Goal: Entertainment & Leisure: Browse casually

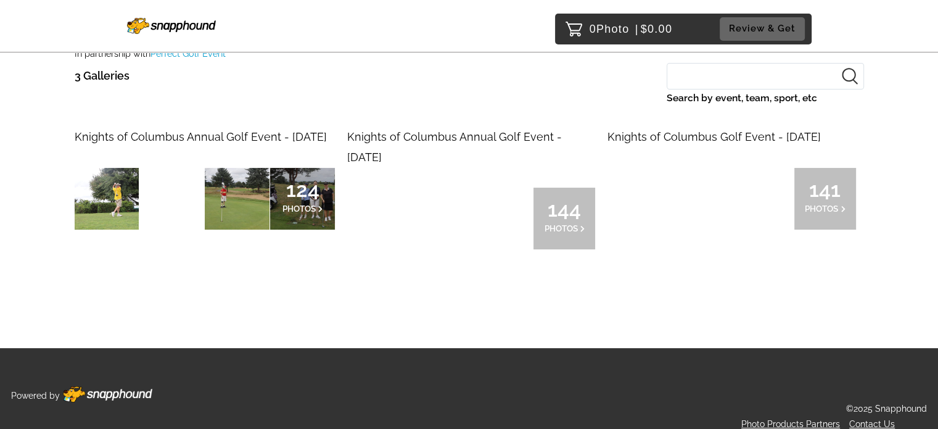
scroll to position [123, 0]
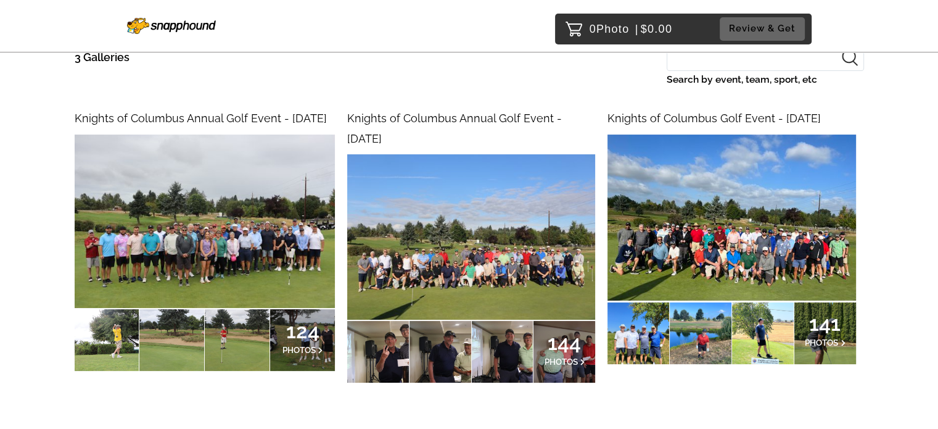
click at [259, 189] on img at bounding box center [205, 221] width 260 height 173
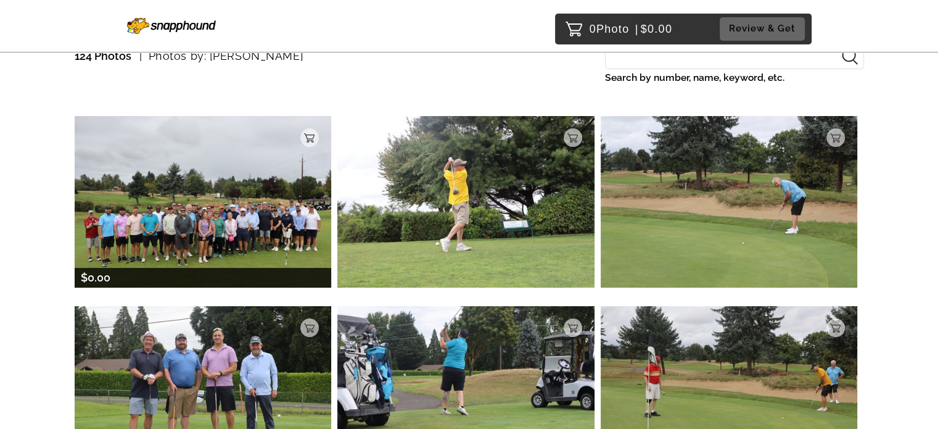
scroll to position [123, 0]
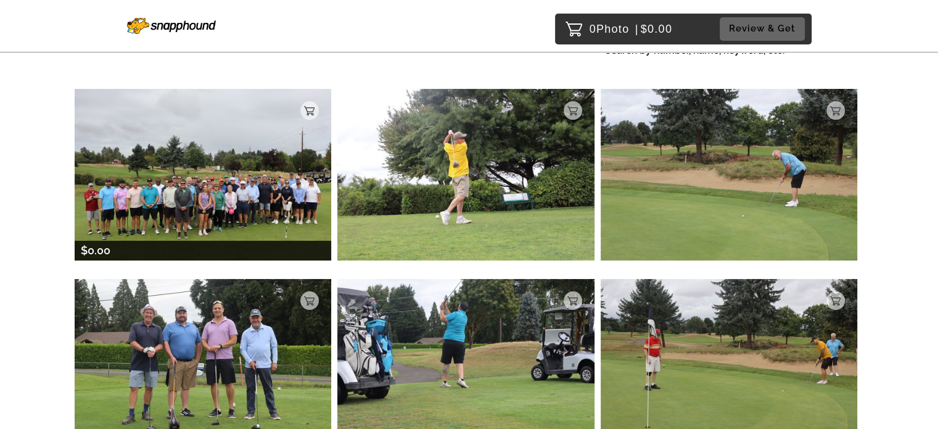
click at [253, 226] on img at bounding box center [203, 174] width 257 height 171
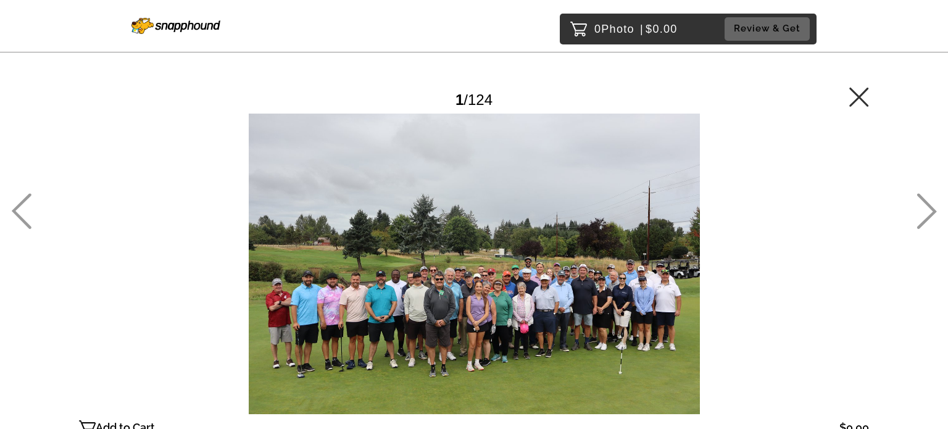
click at [931, 210] on icon at bounding box center [926, 211] width 20 height 36
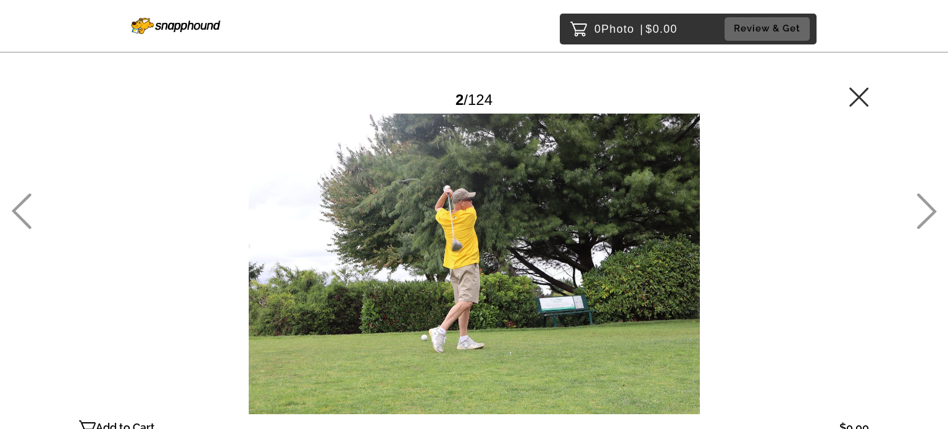
click at [933, 208] on icon at bounding box center [926, 211] width 20 height 36
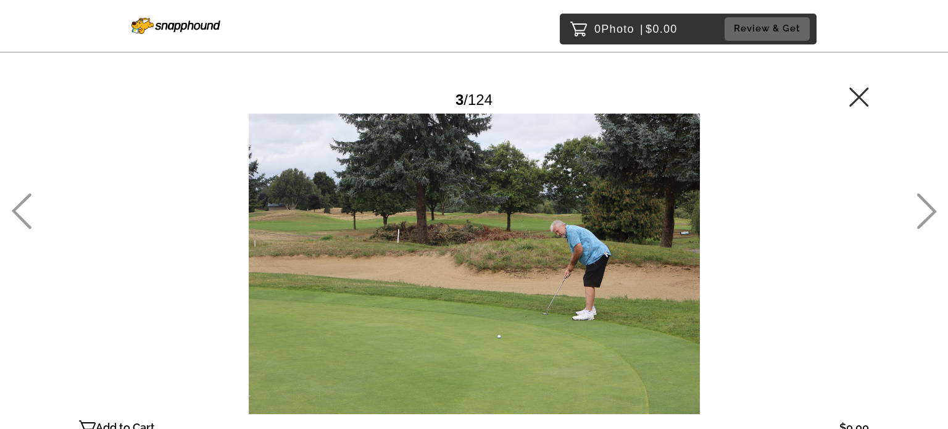
click at [933, 208] on icon at bounding box center [926, 211] width 20 height 36
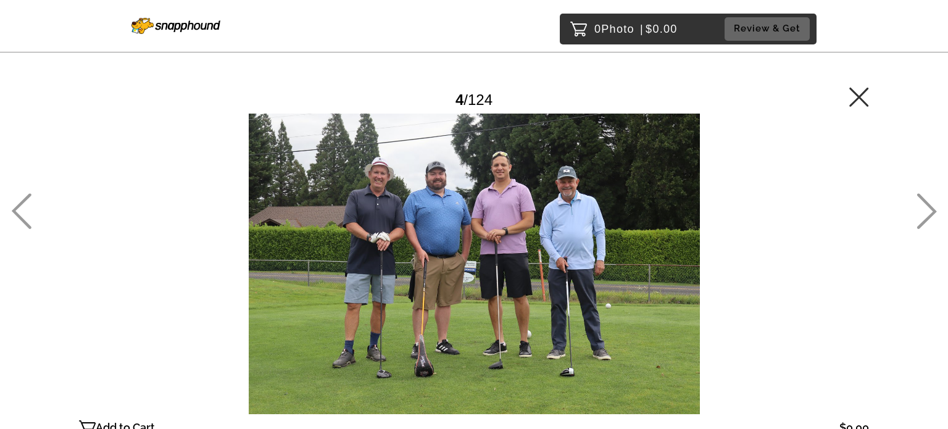
click at [935, 211] on icon at bounding box center [927, 212] width 20 height 36
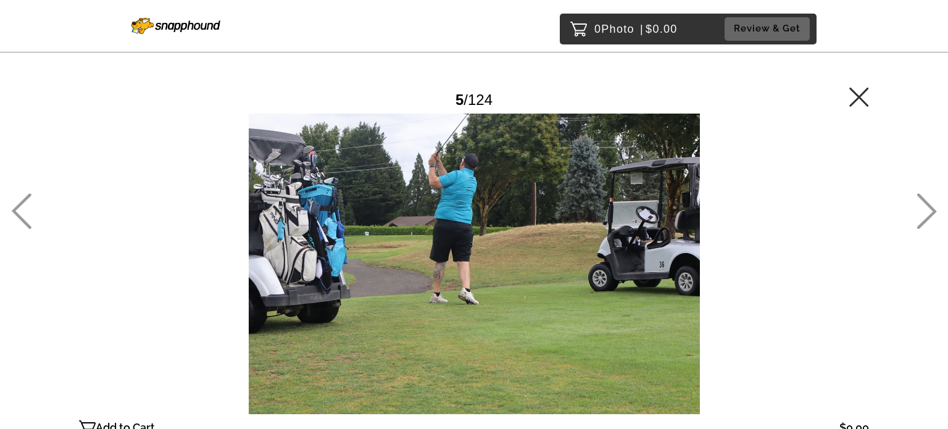
click at [935, 213] on icon at bounding box center [926, 211] width 20 height 36
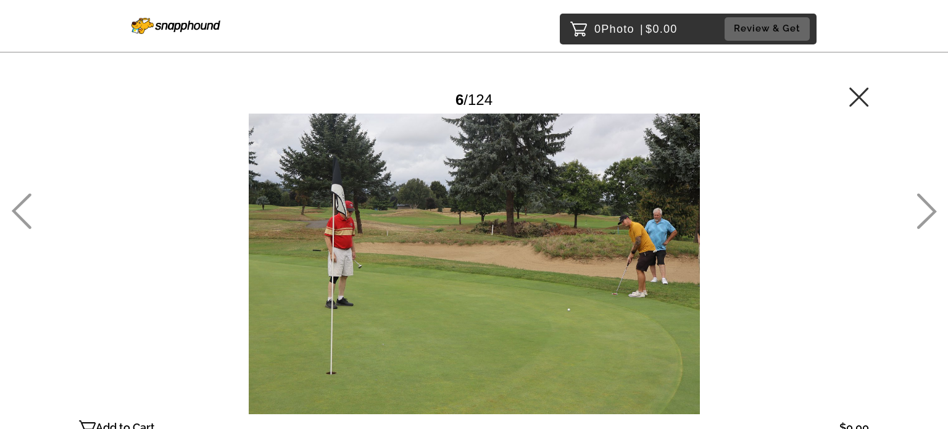
click at [18, 210] on icon at bounding box center [21, 211] width 20 height 36
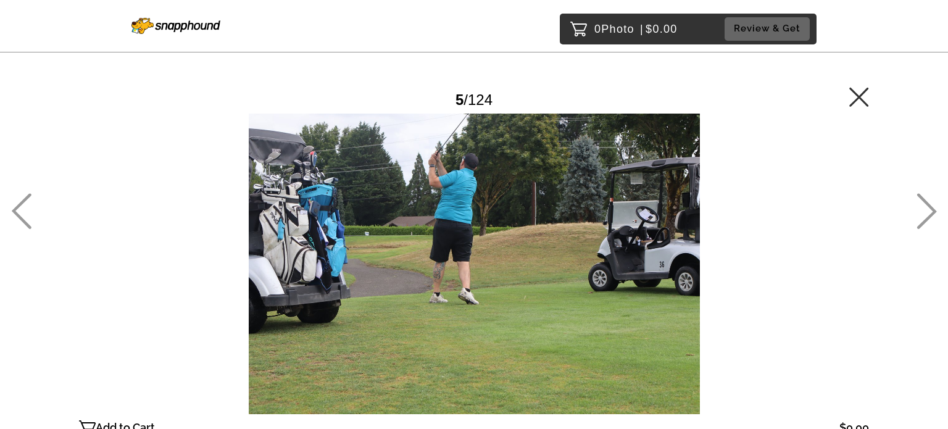
click at [933, 209] on icon at bounding box center [927, 212] width 20 height 36
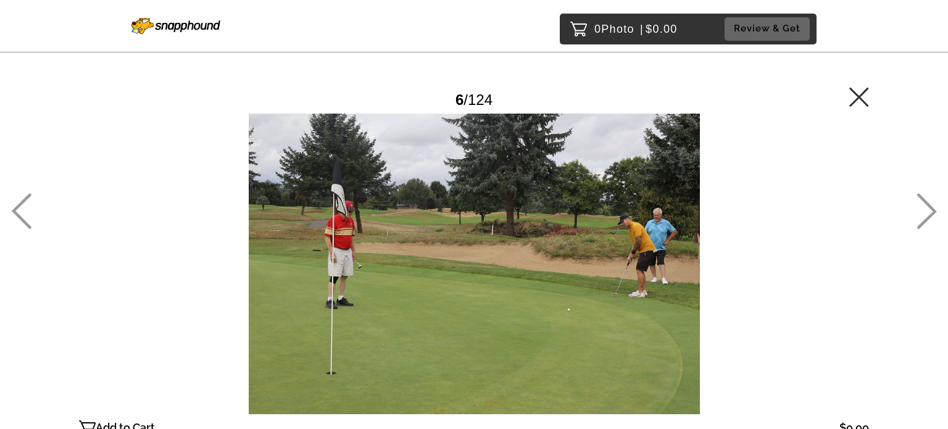
click at [930, 207] on icon at bounding box center [927, 212] width 20 height 36
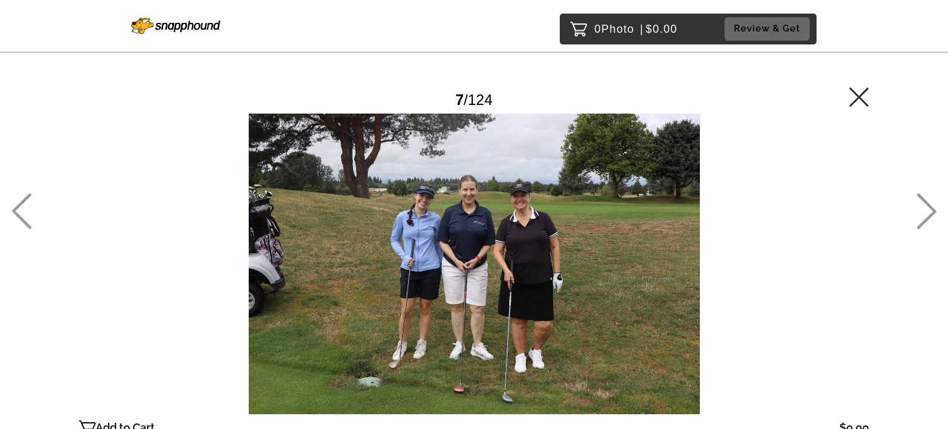
click at [930, 207] on icon at bounding box center [927, 212] width 20 height 36
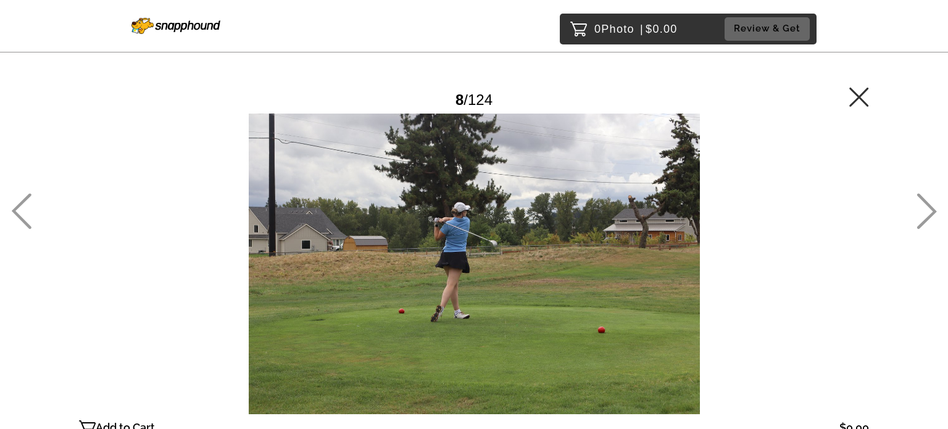
click at [930, 207] on icon at bounding box center [927, 212] width 20 height 36
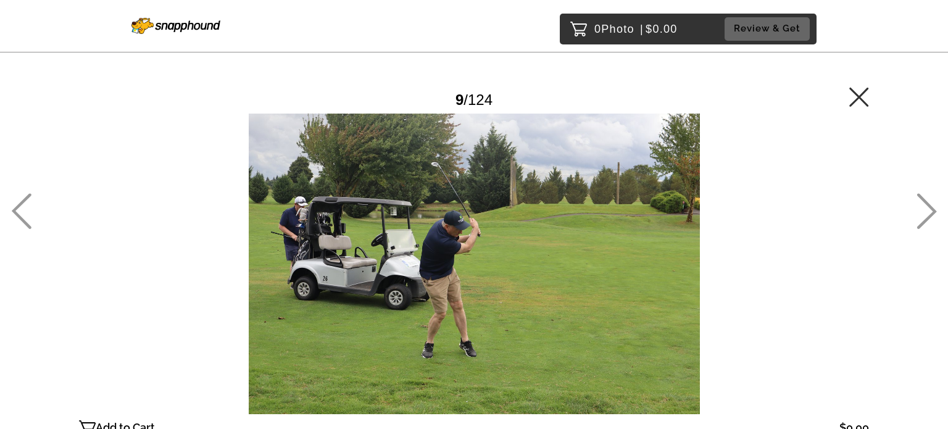
click at [930, 207] on icon at bounding box center [927, 212] width 20 height 36
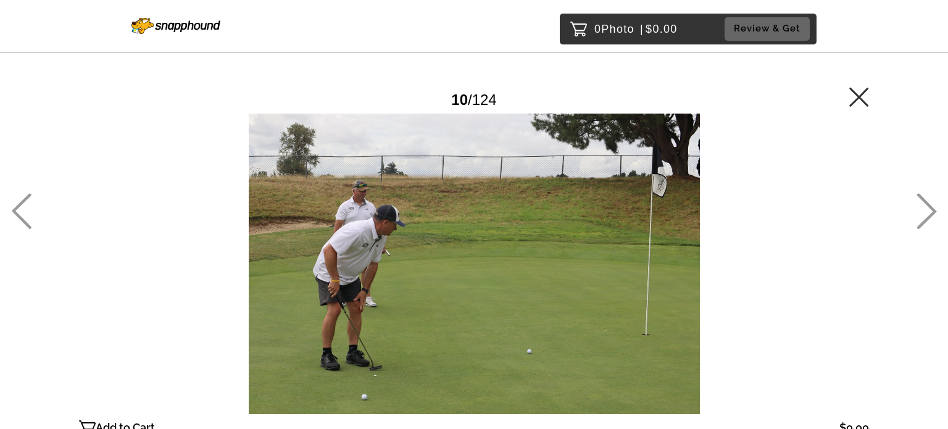
click at [930, 207] on icon at bounding box center [927, 212] width 20 height 36
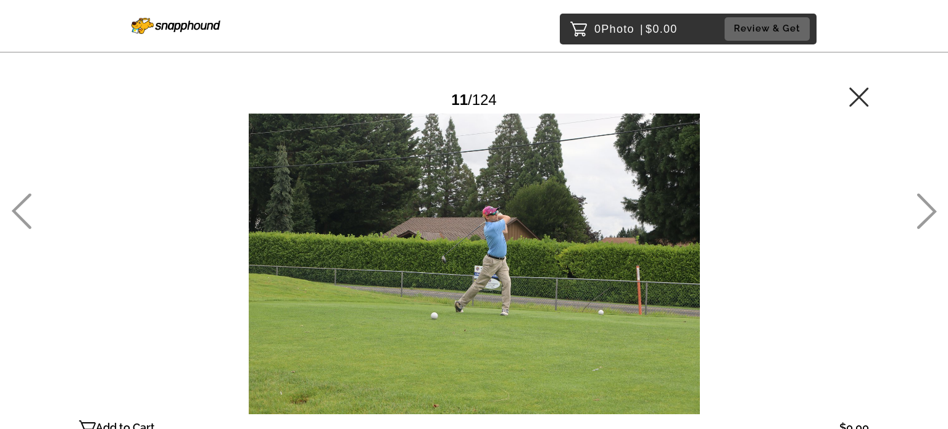
click at [930, 207] on icon at bounding box center [927, 212] width 20 height 36
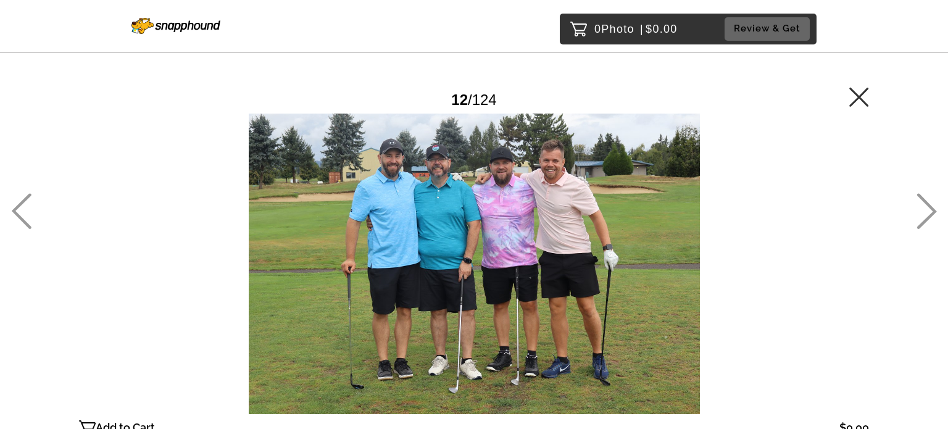
click at [930, 207] on icon at bounding box center [927, 212] width 20 height 36
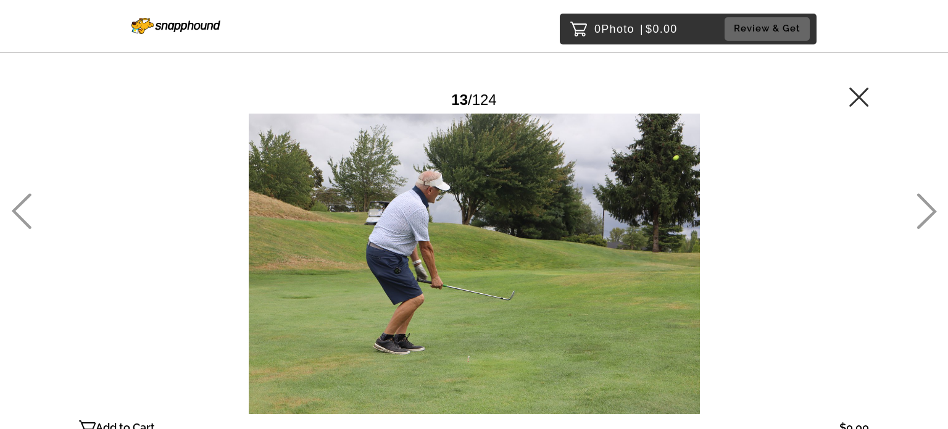
click at [930, 207] on icon at bounding box center [927, 212] width 20 height 36
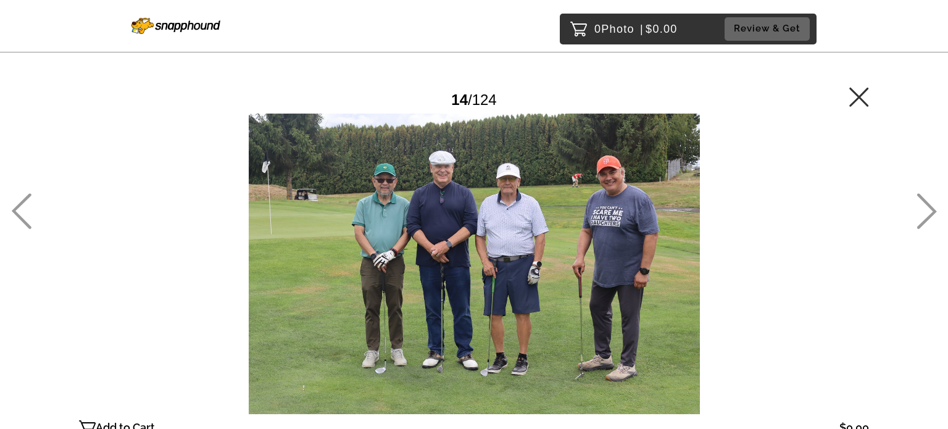
click at [930, 207] on icon at bounding box center [927, 212] width 20 height 36
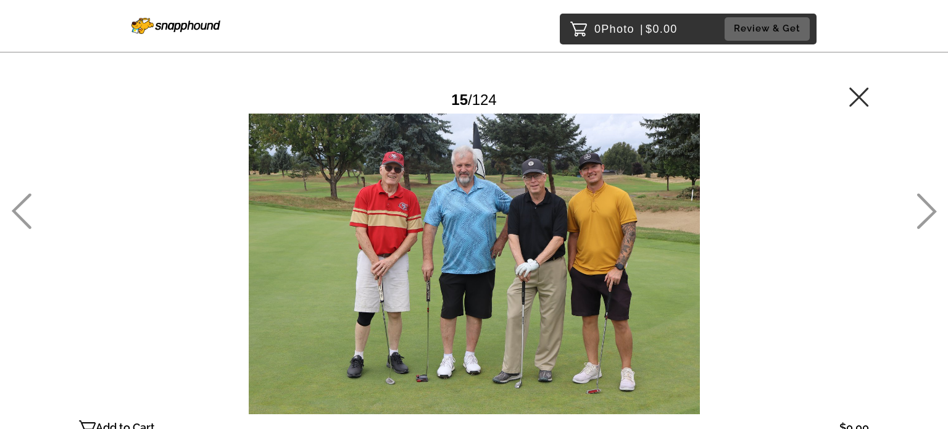
click at [930, 207] on icon at bounding box center [927, 212] width 20 height 36
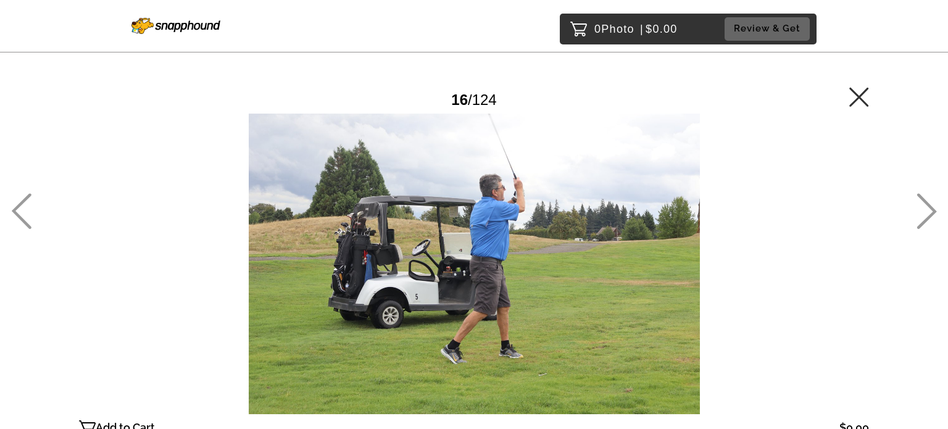
click at [930, 206] on icon at bounding box center [927, 212] width 20 height 36
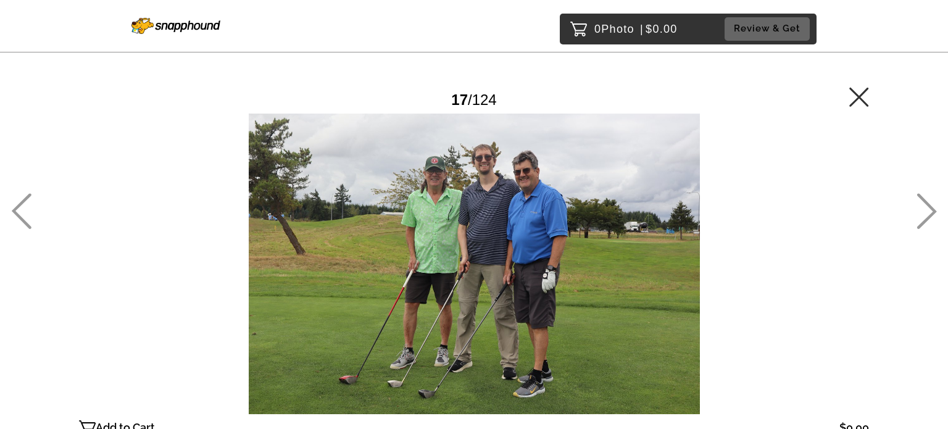
click at [932, 205] on icon at bounding box center [926, 211] width 20 height 36
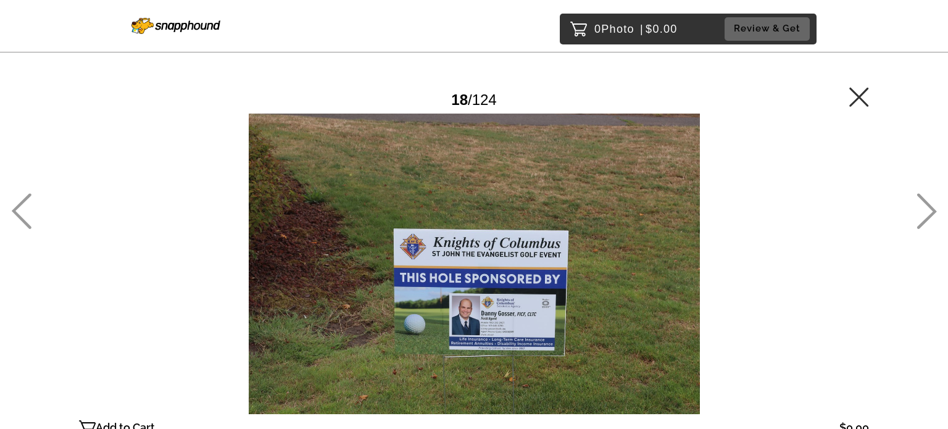
click at [930, 209] on icon at bounding box center [927, 212] width 20 height 36
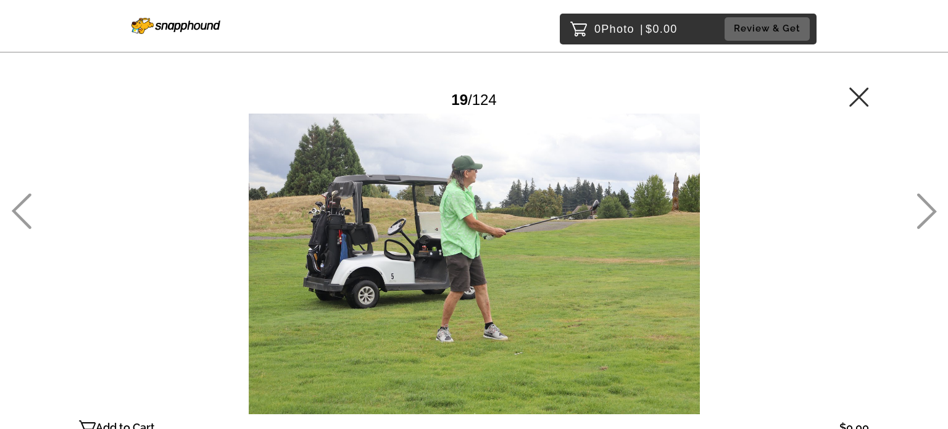
click at [930, 209] on icon at bounding box center [927, 212] width 20 height 36
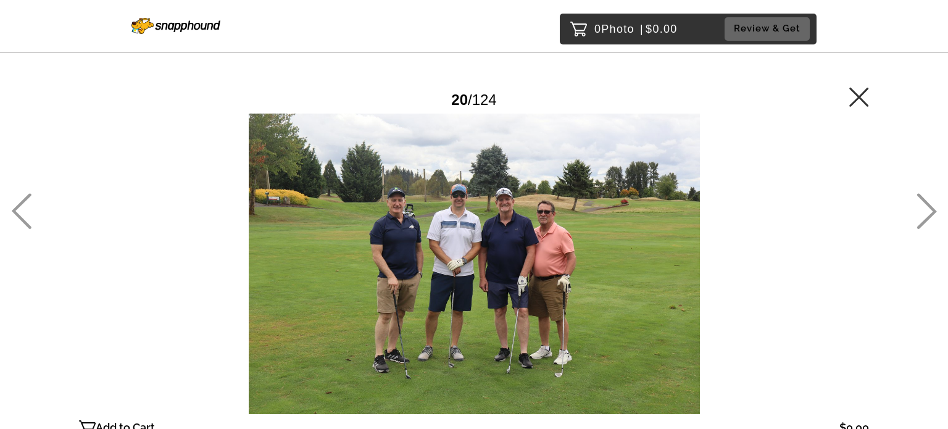
click at [930, 209] on icon at bounding box center [927, 212] width 20 height 36
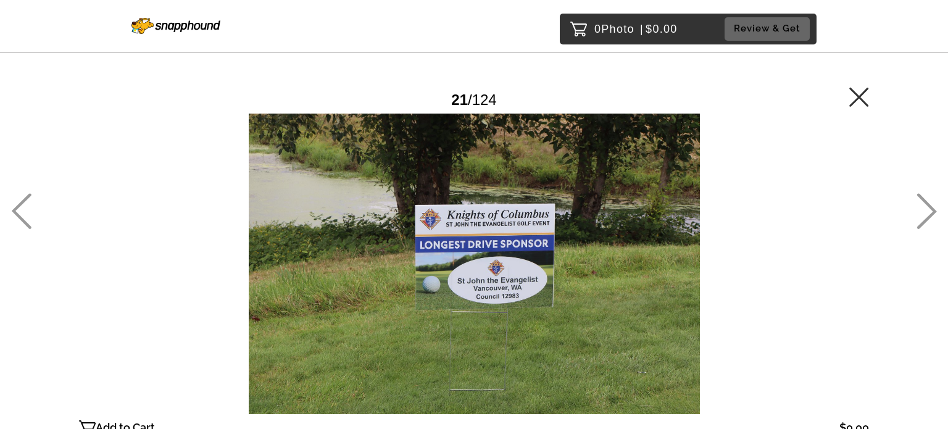
click at [930, 209] on icon at bounding box center [927, 212] width 20 height 36
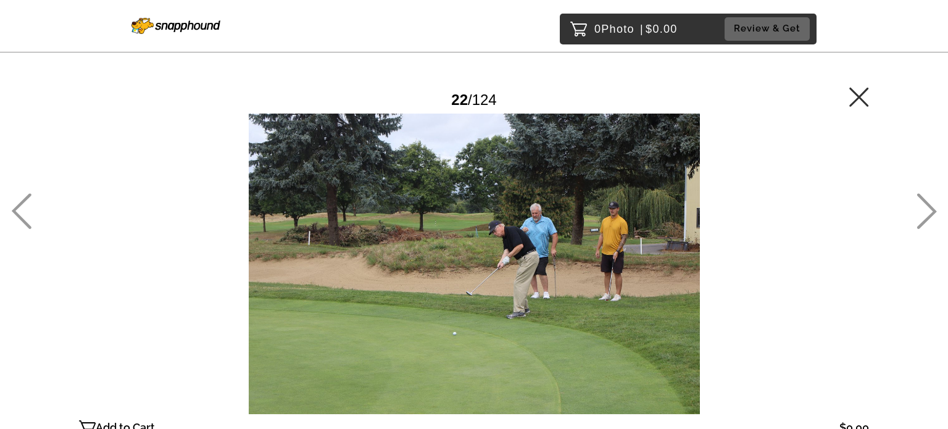
click at [930, 209] on icon at bounding box center [927, 212] width 20 height 36
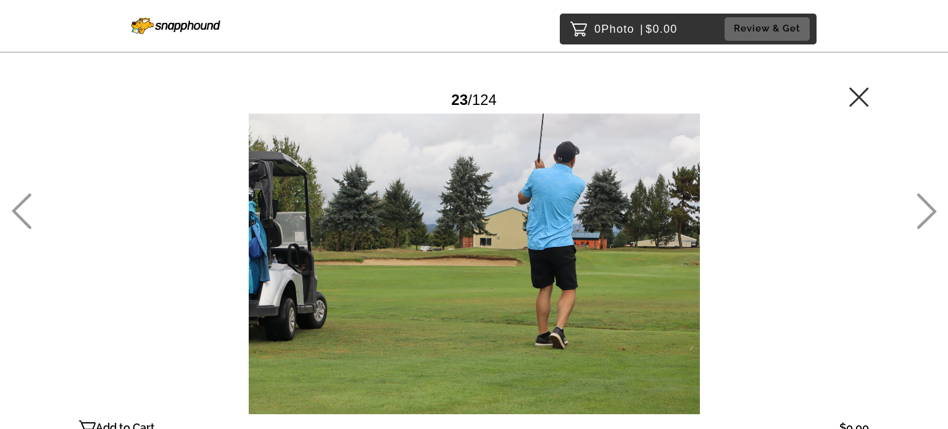
click at [930, 209] on icon at bounding box center [927, 212] width 20 height 36
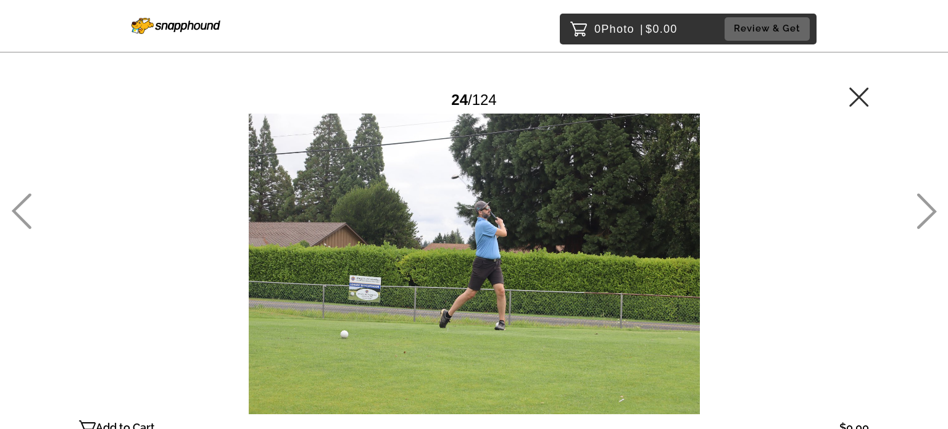
click at [930, 209] on icon at bounding box center [927, 212] width 20 height 36
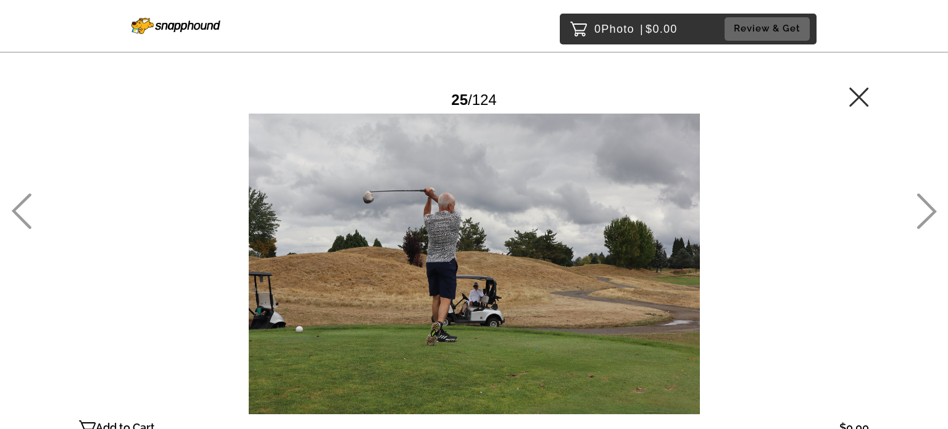
click at [930, 209] on icon at bounding box center [927, 212] width 20 height 36
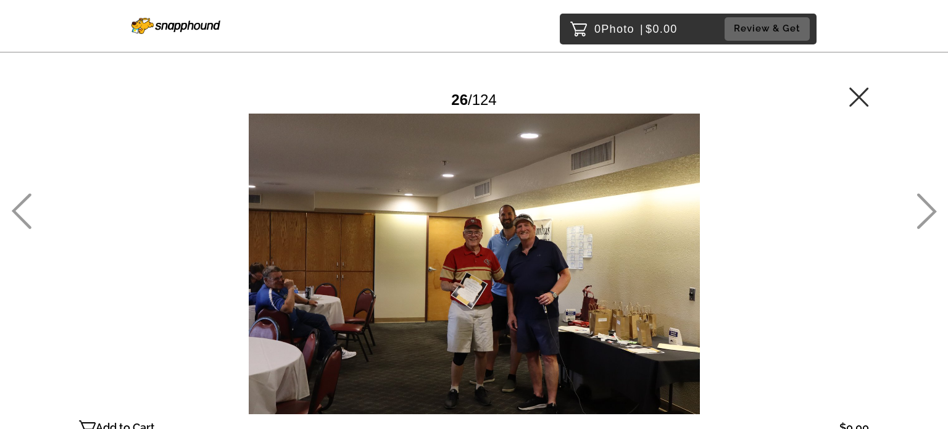
click at [930, 209] on icon at bounding box center [927, 212] width 20 height 36
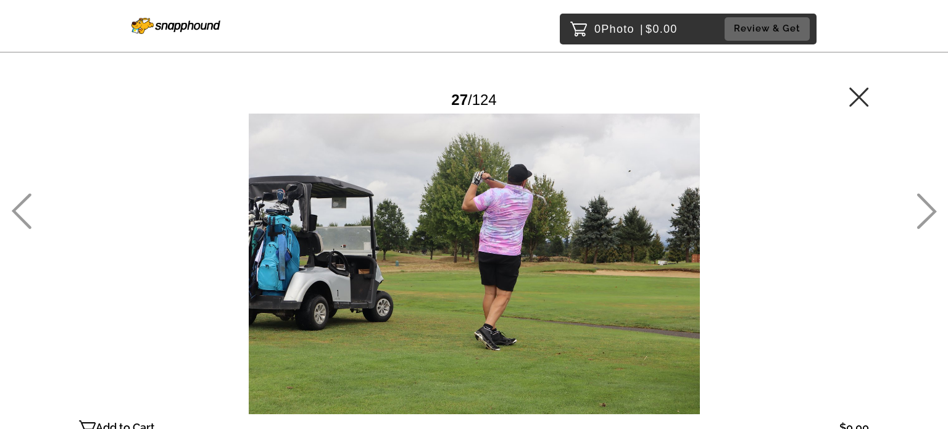
click at [930, 209] on icon at bounding box center [927, 212] width 20 height 36
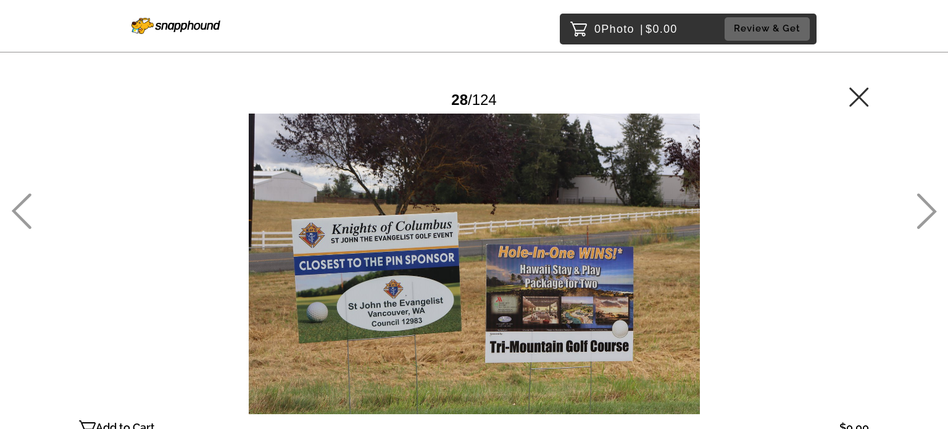
click at [930, 209] on icon at bounding box center [927, 212] width 20 height 36
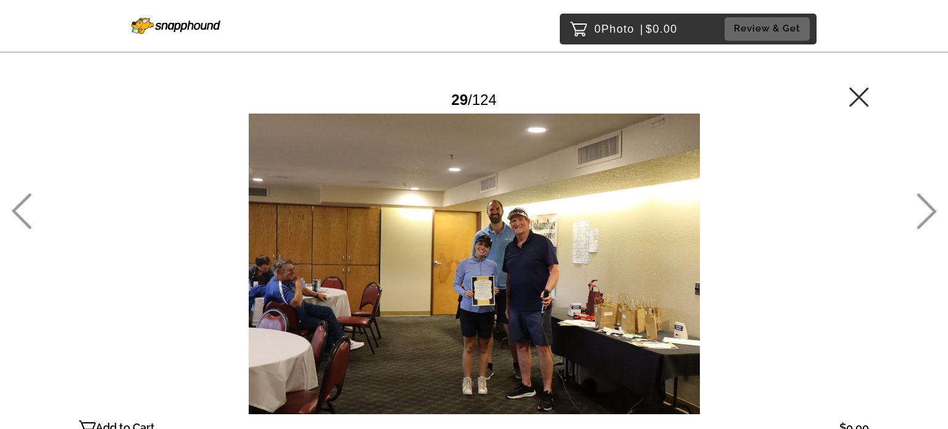
click at [930, 209] on icon at bounding box center [927, 212] width 20 height 36
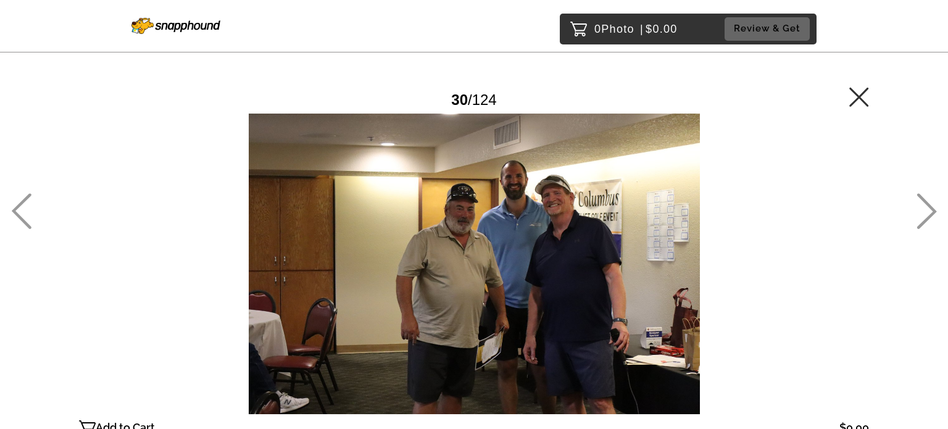
click at [930, 209] on icon at bounding box center [927, 212] width 20 height 36
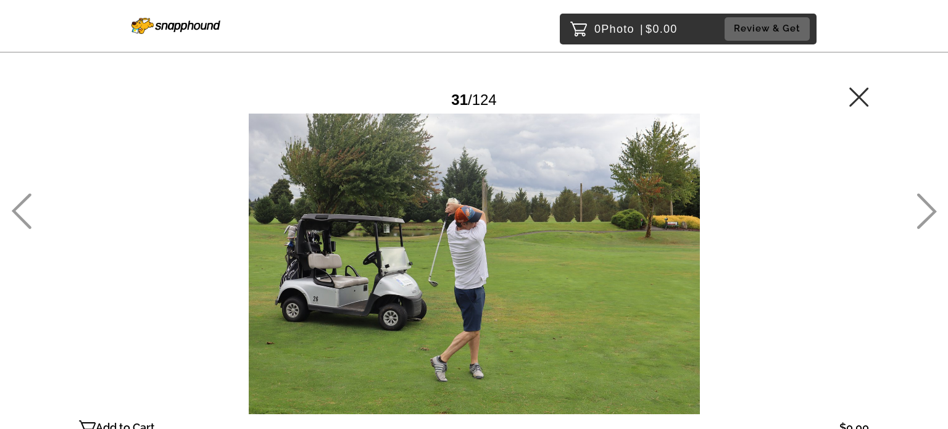
click at [20, 212] on icon at bounding box center [21, 211] width 20 height 36
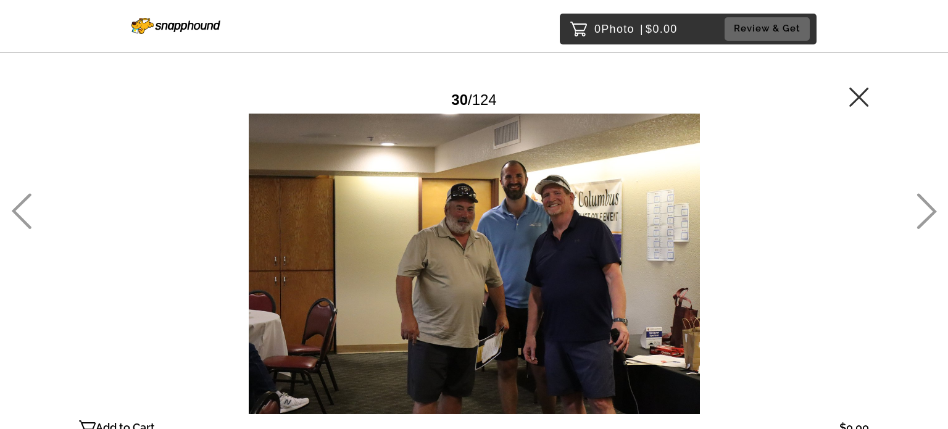
click at [940, 209] on div "0 Photo | $0.00 Review & Get Password Checker bypassed 30 / 124 Add to Cart $0.…" at bounding box center [474, 288] width 948 height 577
click at [933, 209] on icon at bounding box center [927, 212] width 20 height 36
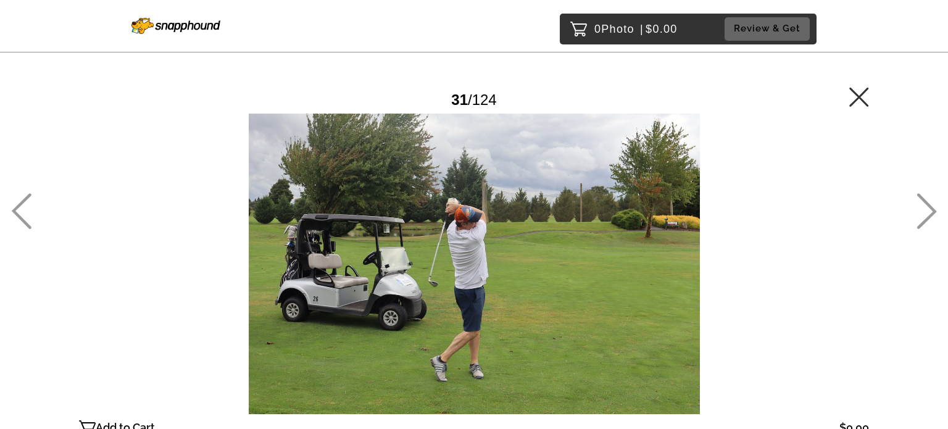
click at [928, 209] on icon at bounding box center [926, 211] width 20 height 36
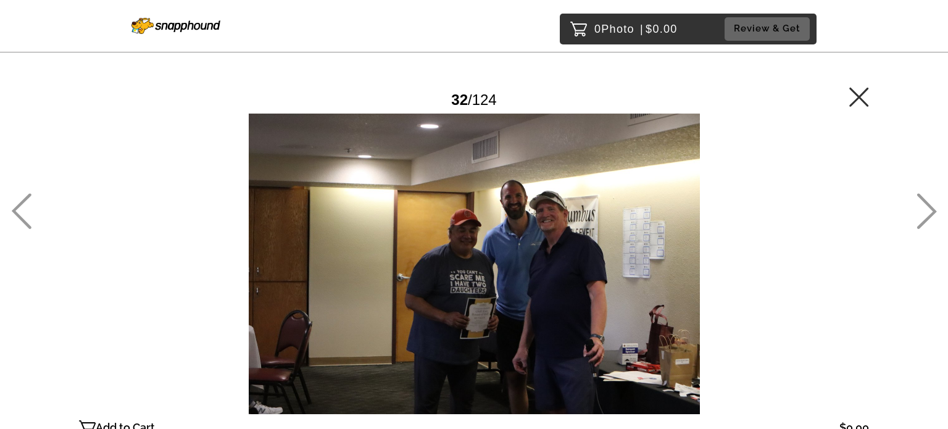
click at [925, 206] on icon at bounding box center [926, 211] width 20 height 36
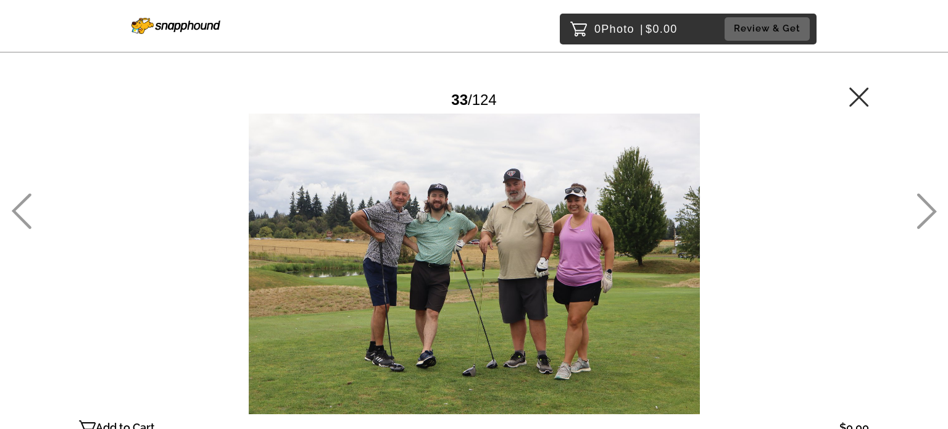
click at [929, 209] on icon at bounding box center [926, 211] width 20 height 36
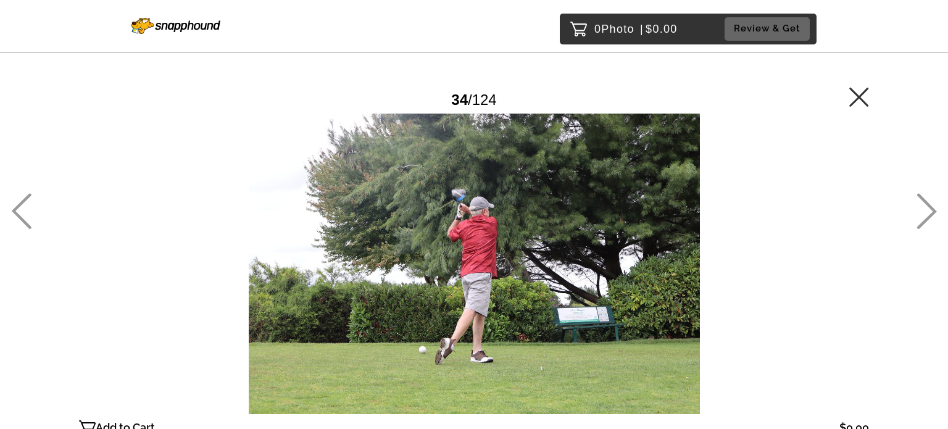
click at [929, 209] on icon at bounding box center [926, 211] width 20 height 36
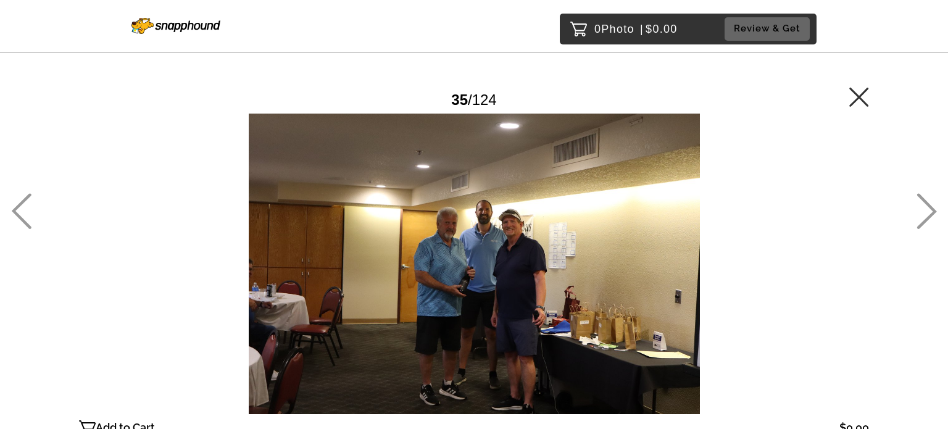
click at [929, 209] on icon at bounding box center [926, 211] width 20 height 36
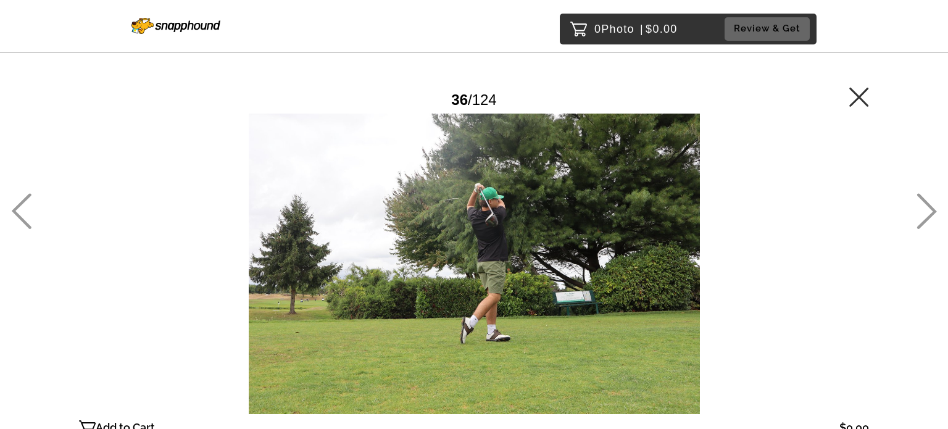
click at [929, 209] on icon at bounding box center [926, 211] width 20 height 36
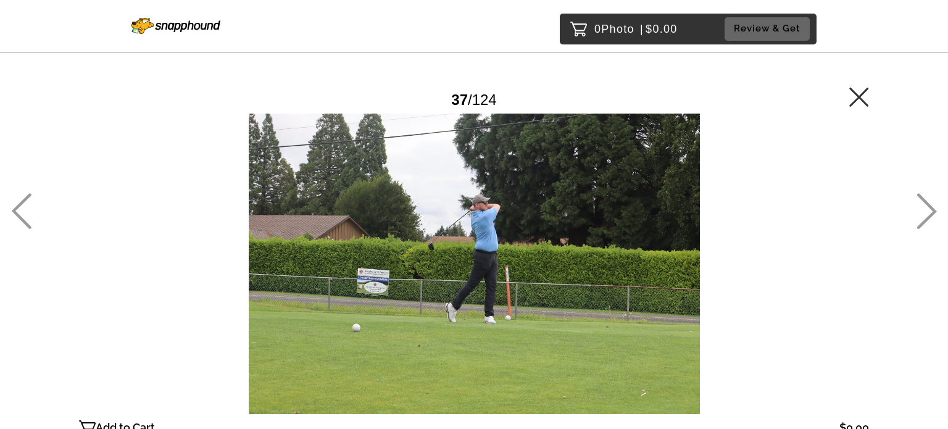
click at [929, 209] on icon at bounding box center [926, 211] width 20 height 36
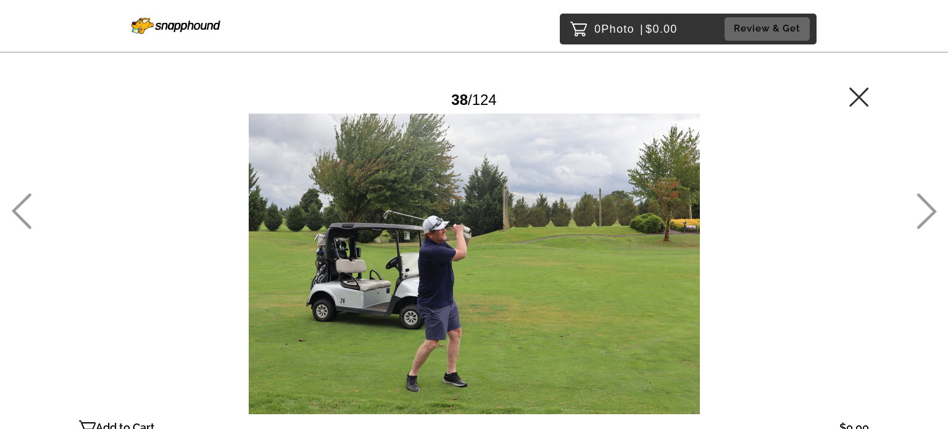
click at [929, 209] on icon at bounding box center [926, 211] width 20 height 36
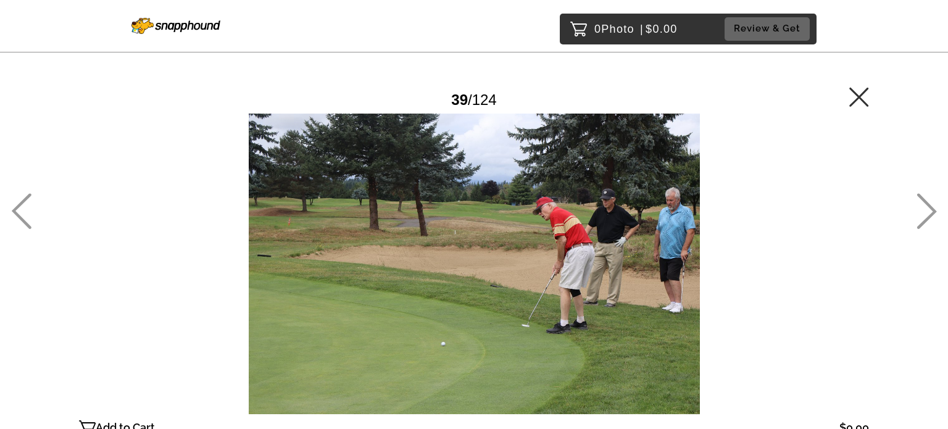
click at [929, 209] on icon at bounding box center [926, 211] width 20 height 36
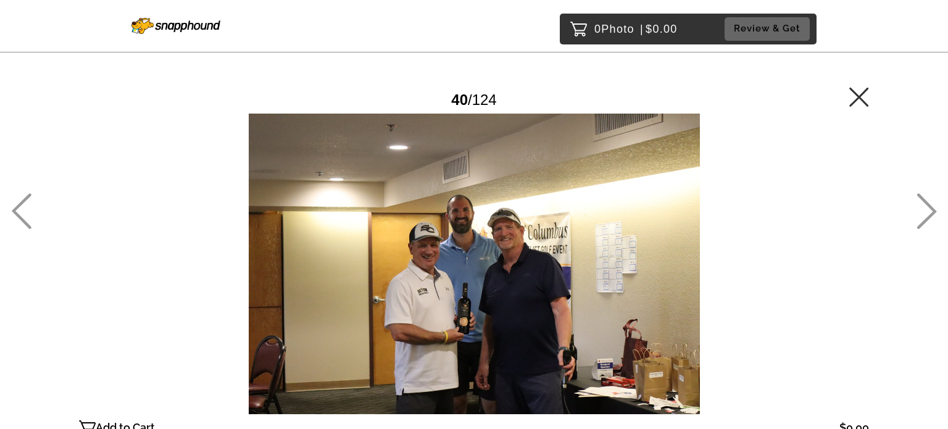
click at [929, 209] on icon at bounding box center [926, 211] width 20 height 36
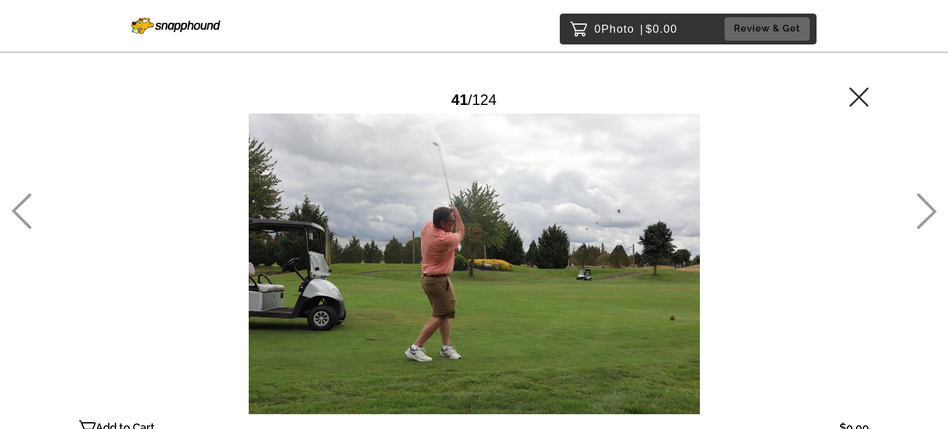
click at [929, 209] on icon at bounding box center [926, 211] width 20 height 36
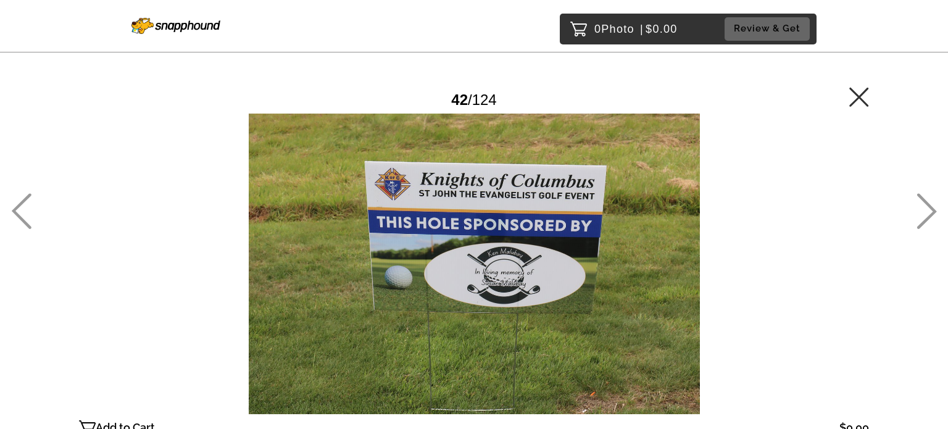
click at [929, 209] on icon at bounding box center [926, 211] width 20 height 36
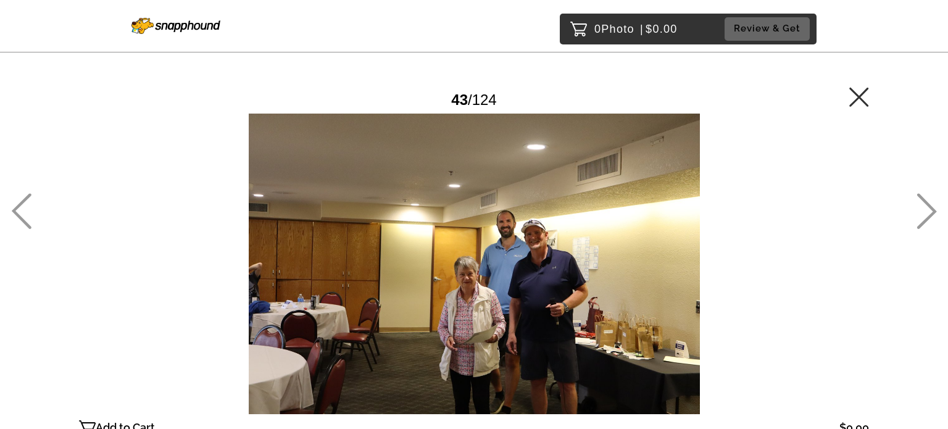
click at [929, 209] on icon at bounding box center [926, 211] width 20 height 36
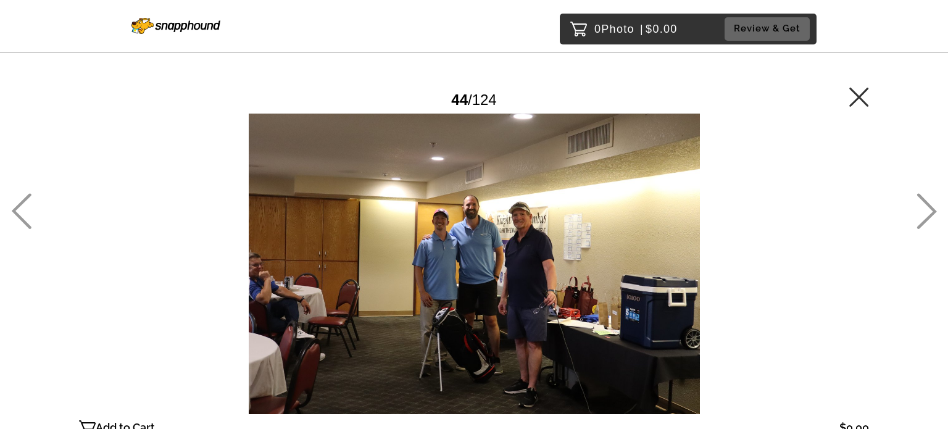
click at [929, 209] on icon at bounding box center [926, 211] width 20 height 36
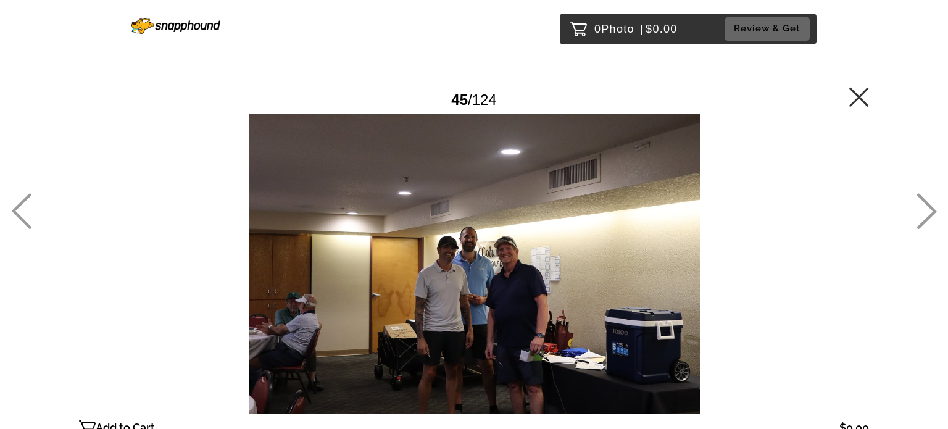
click at [929, 209] on icon at bounding box center [926, 211] width 20 height 36
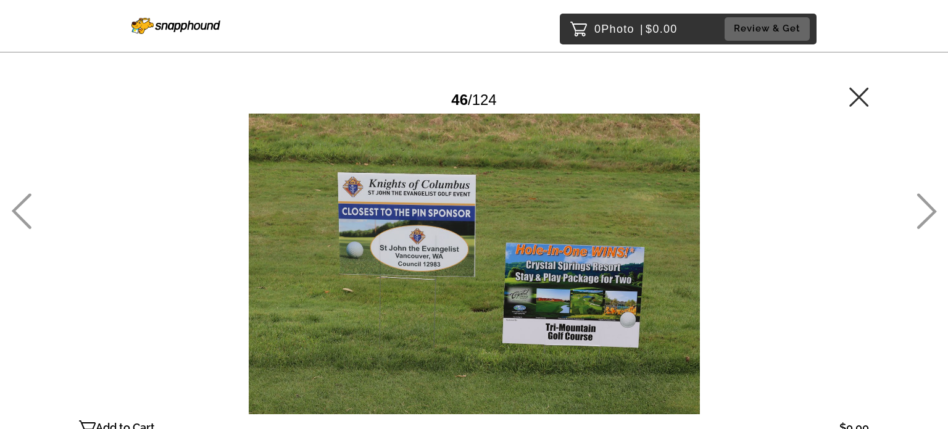
click at [929, 209] on icon at bounding box center [926, 211] width 20 height 36
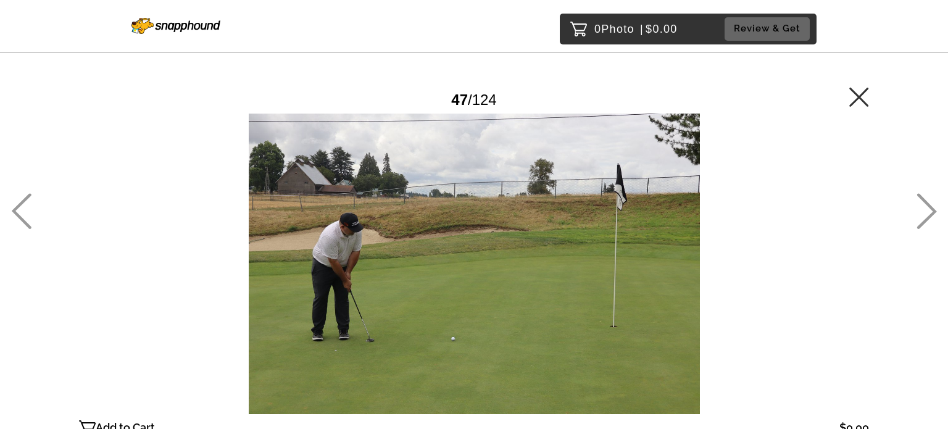
click at [929, 209] on icon at bounding box center [926, 211] width 20 height 36
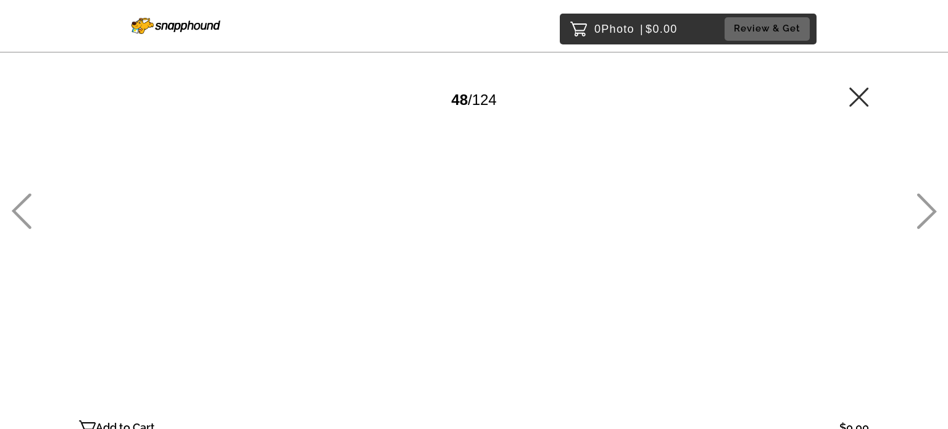
click at [929, 209] on icon at bounding box center [926, 211] width 20 height 36
click at [928, 209] on icon at bounding box center [926, 211] width 20 height 36
click at [927, 207] on icon at bounding box center [926, 211] width 20 height 36
click at [925, 207] on icon at bounding box center [926, 211] width 20 height 36
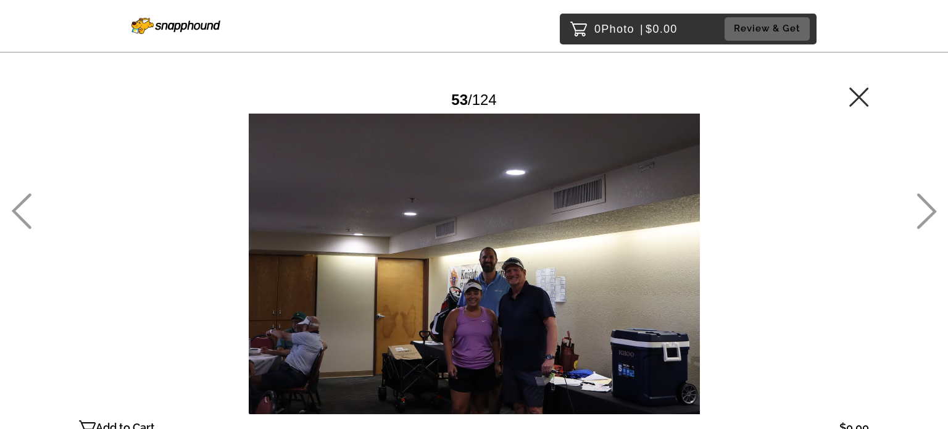
click at [923, 214] on icon at bounding box center [926, 211] width 20 height 36
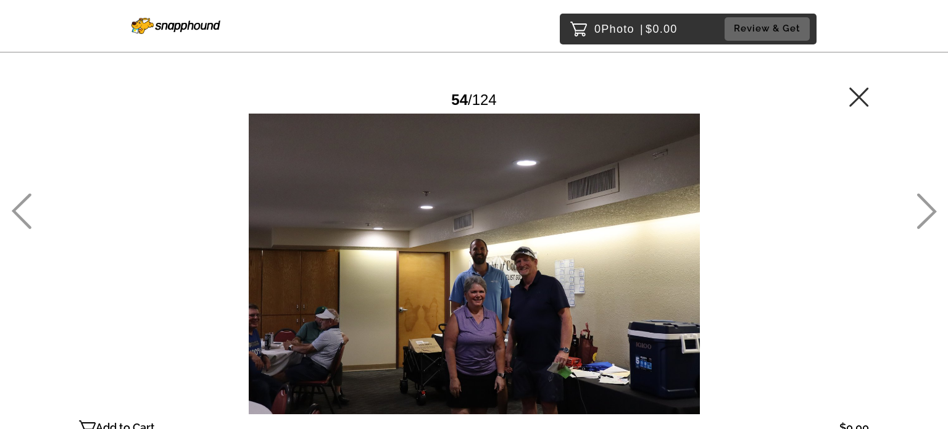
click at [923, 214] on icon at bounding box center [926, 211] width 20 height 36
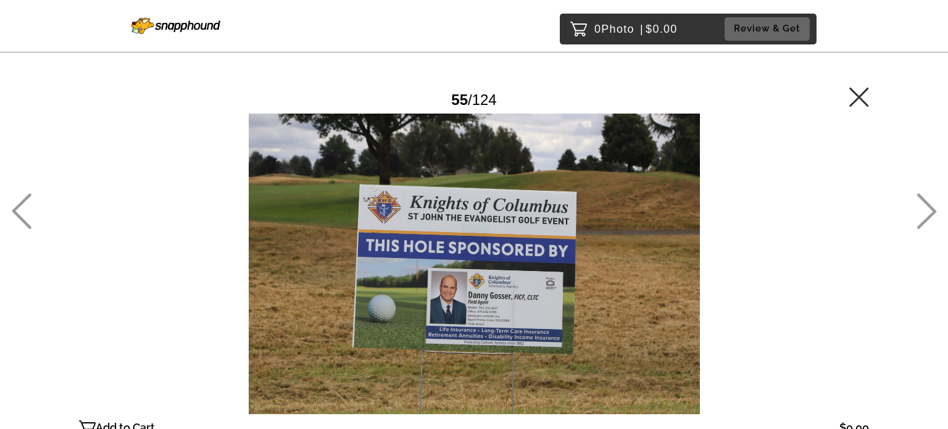
click at [923, 214] on icon at bounding box center [926, 211] width 20 height 36
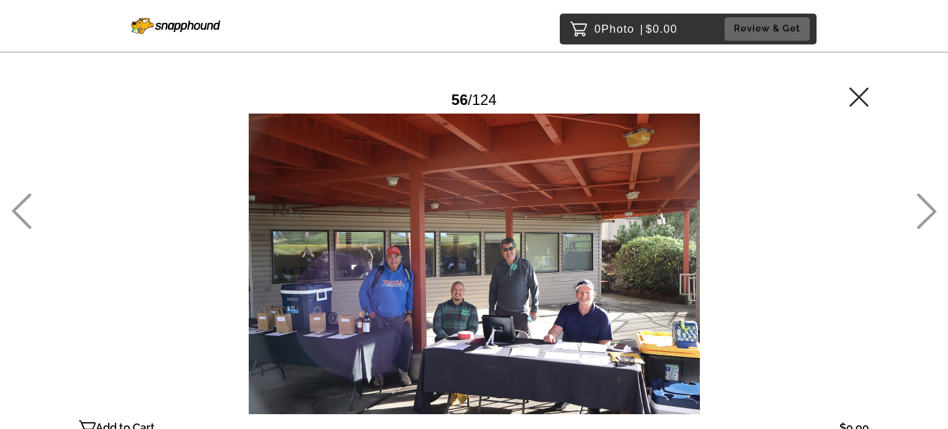
click at [923, 214] on icon at bounding box center [926, 211] width 20 height 36
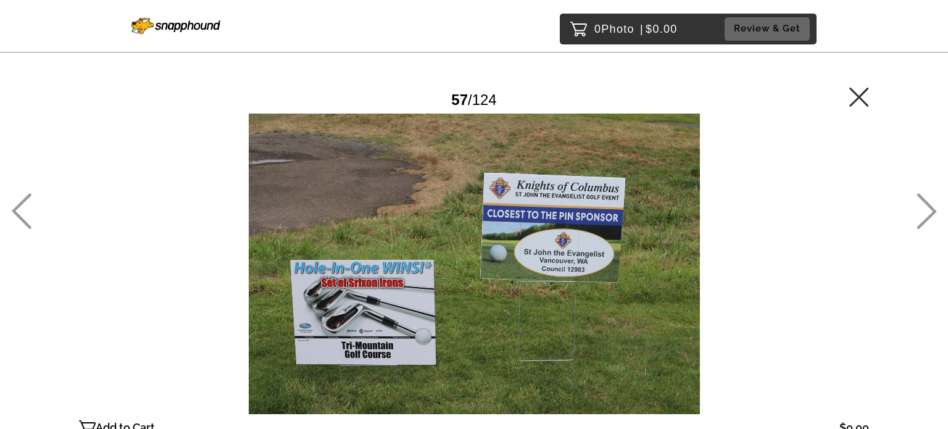
click at [929, 212] on icon at bounding box center [926, 211] width 20 height 36
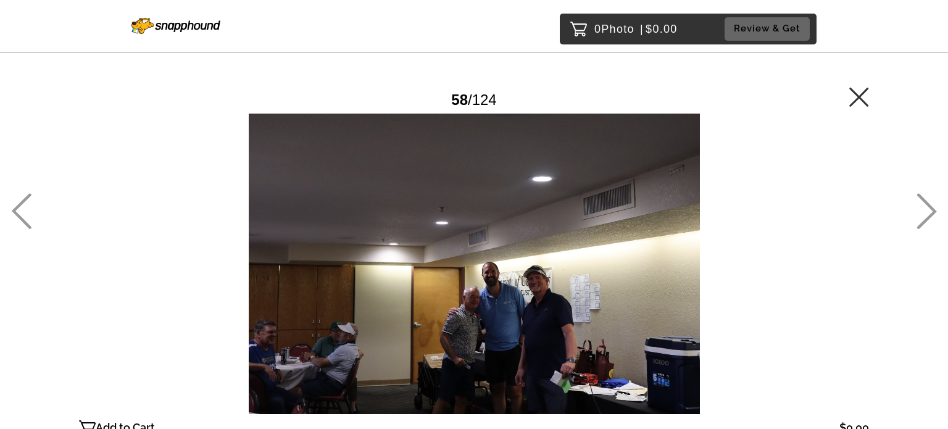
click at [928, 212] on icon at bounding box center [926, 211] width 20 height 36
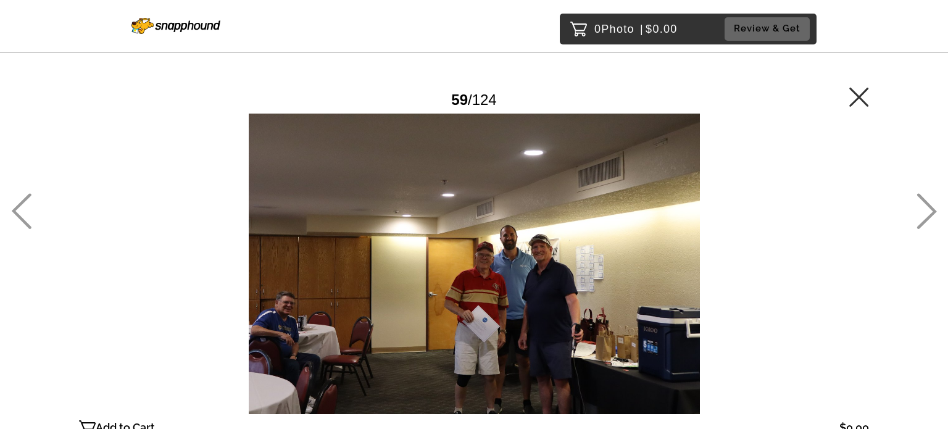
click at [930, 209] on icon at bounding box center [926, 211] width 20 height 36
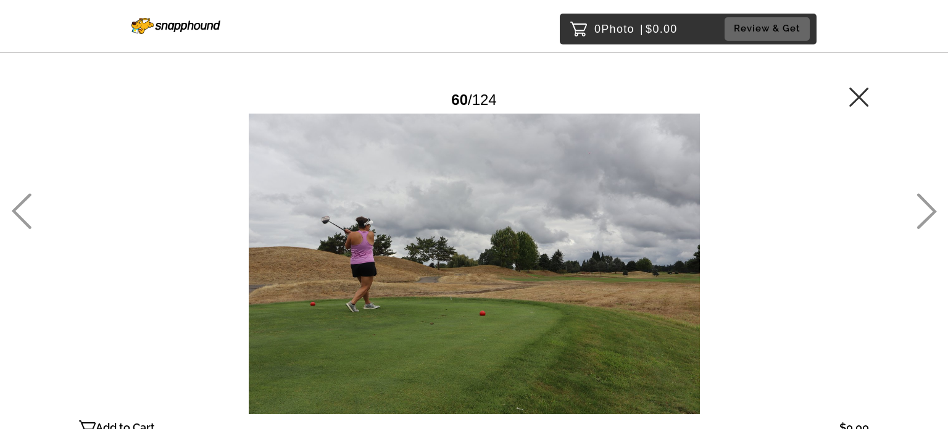
click at [930, 209] on icon at bounding box center [927, 212] width 20 height 36
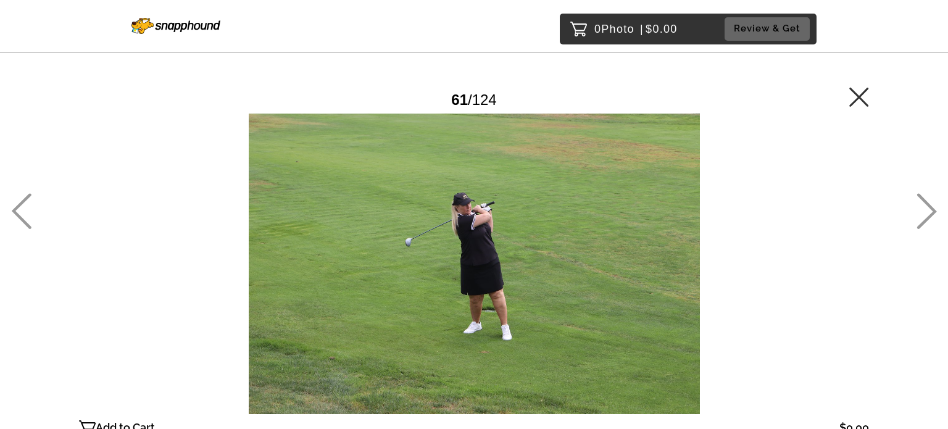
click at [931, 208] on icon at bounding box center [927, 212] width 20 height 36
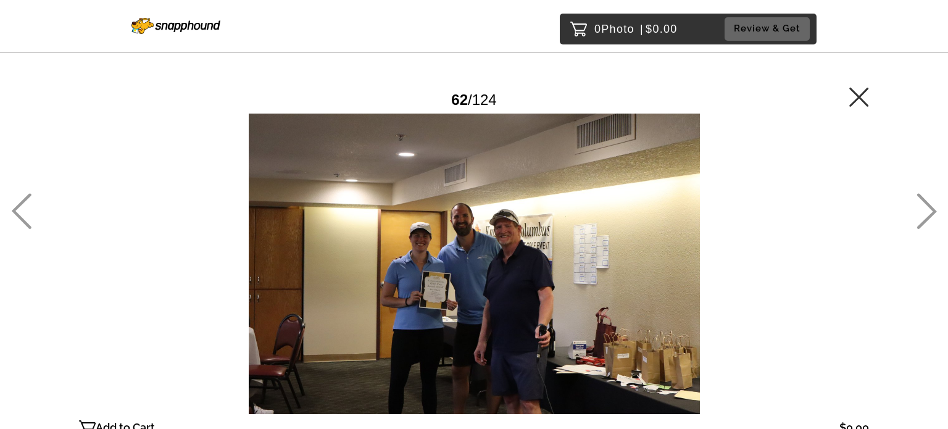
click at [931, 207] on icon at bounding box center [927, 212] width 20 height 36
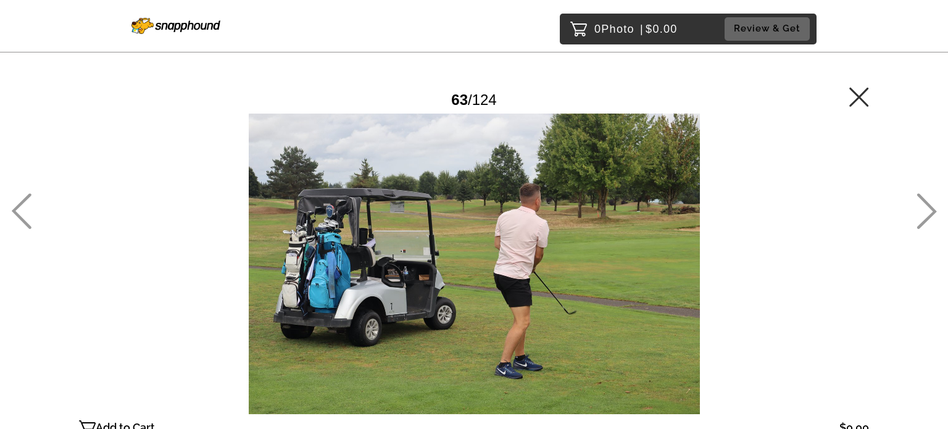
click at [931, 207] on icon at bounding box center [927, 212] width 20 height 36
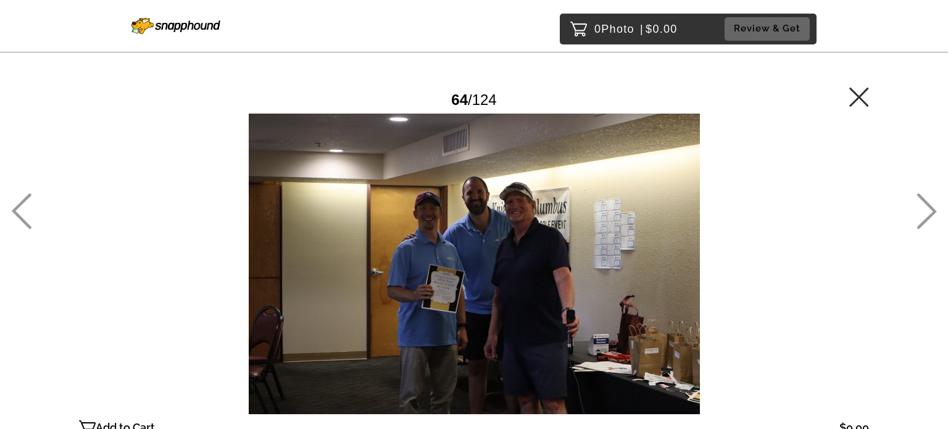
click at [932, 207] on icon at bounding box center [926, 211] width 20 height 36
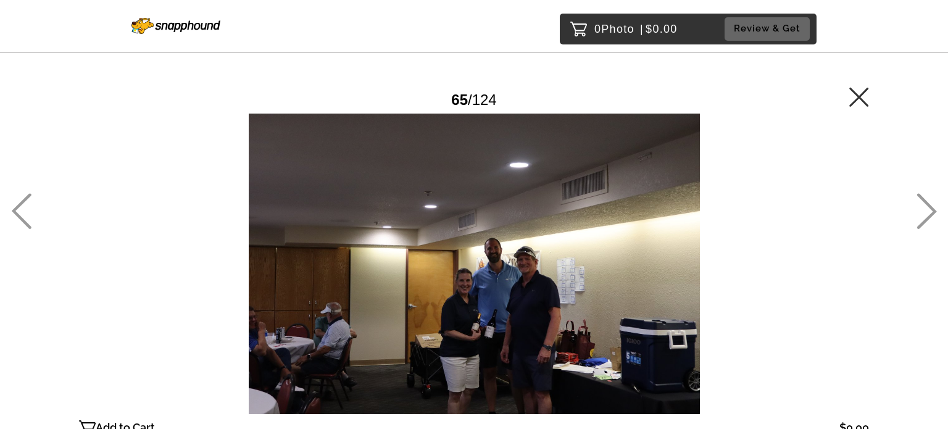
click at [933, 204] on icon at bounding box center [926, 211] width 20 height 36
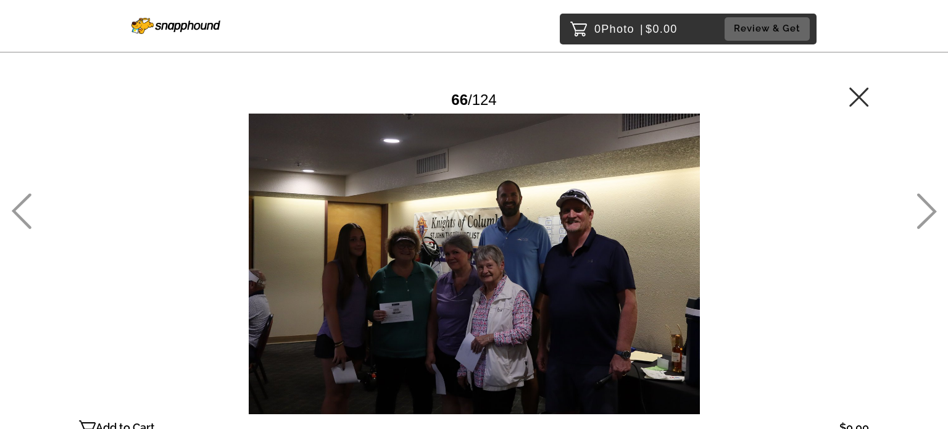
click at [933, 204] on icon at bounding box center [926, 211] width 20 height 36
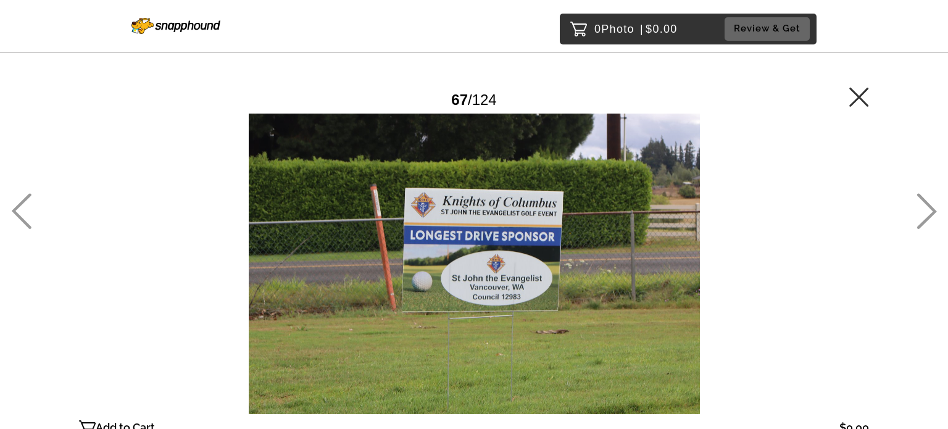
click at [933, 204] on icon at bounding box center [926, 211] width 20 height 36
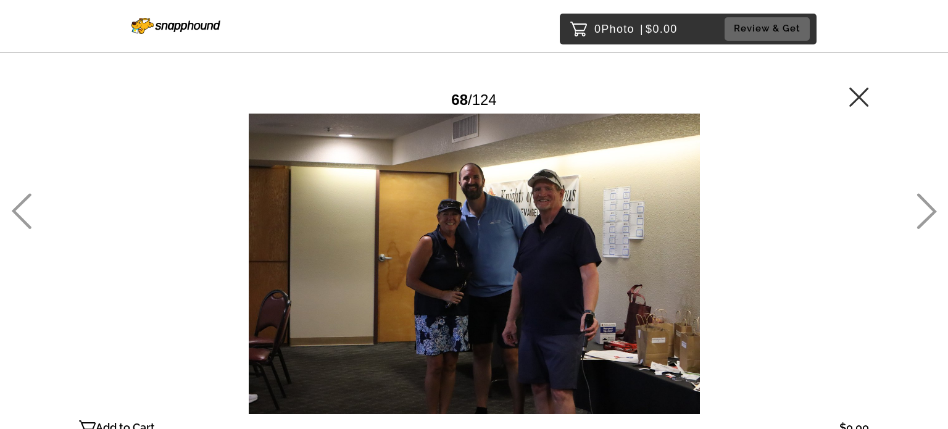
click at [933, 204] on icon at bounding box center [926, 211] width 20 height 36
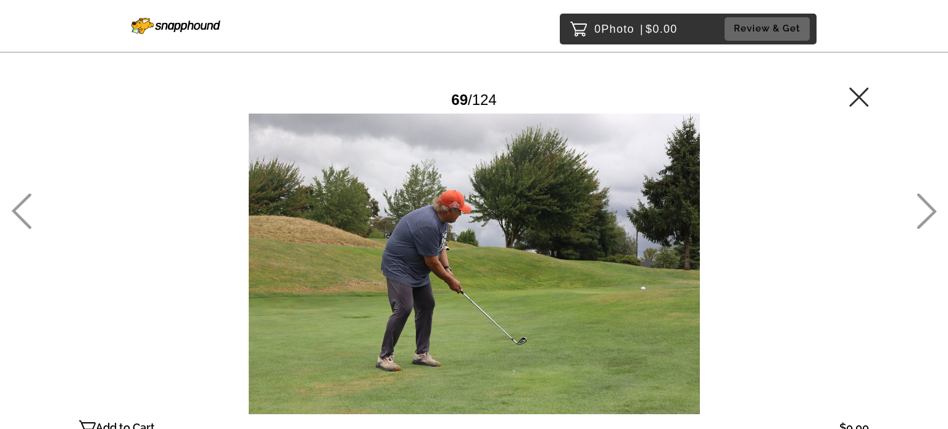
click at [933, 204] on icon at bounding box center [926, 211] width 20 height 36
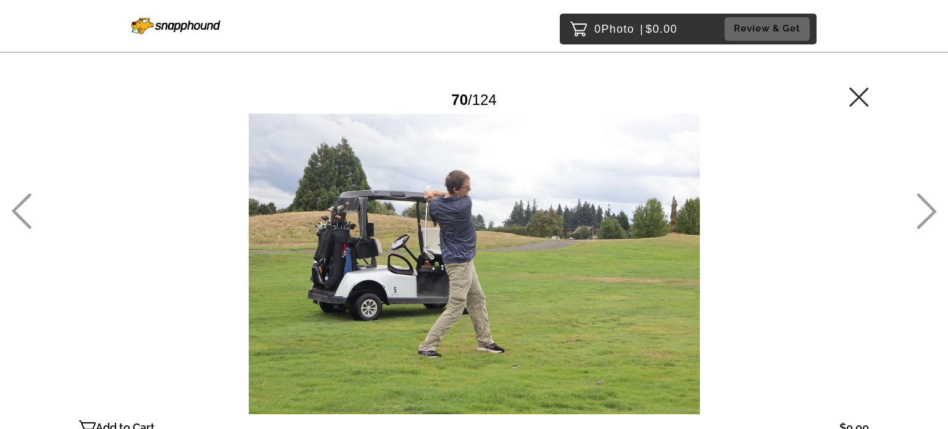
click at [933, 204] on icon at bounding box center [926, 211] width 20 height 36
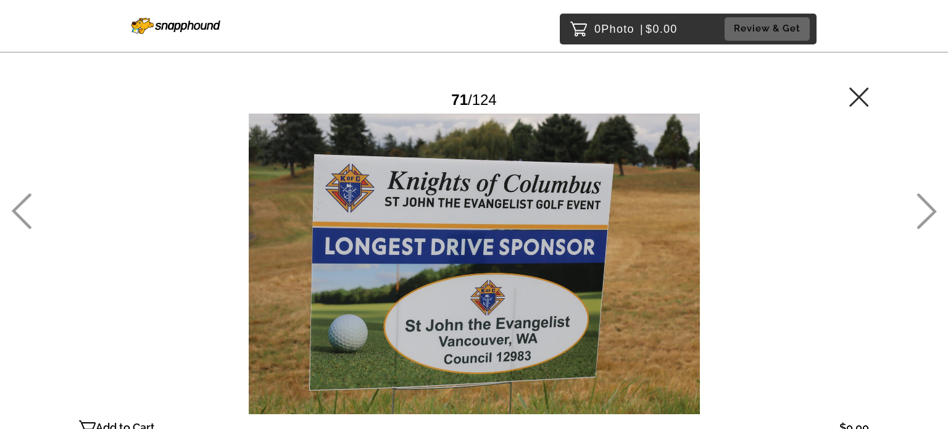
click at [933, 204] on icon at bounding box center [926, 211] width 20 height 36
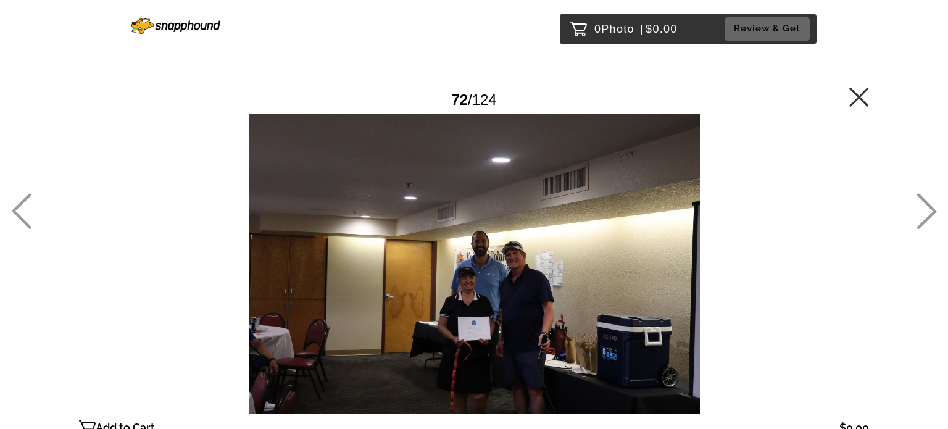
click at [932, 207] on icon at bounding box center [926, 211] width 20 height 36
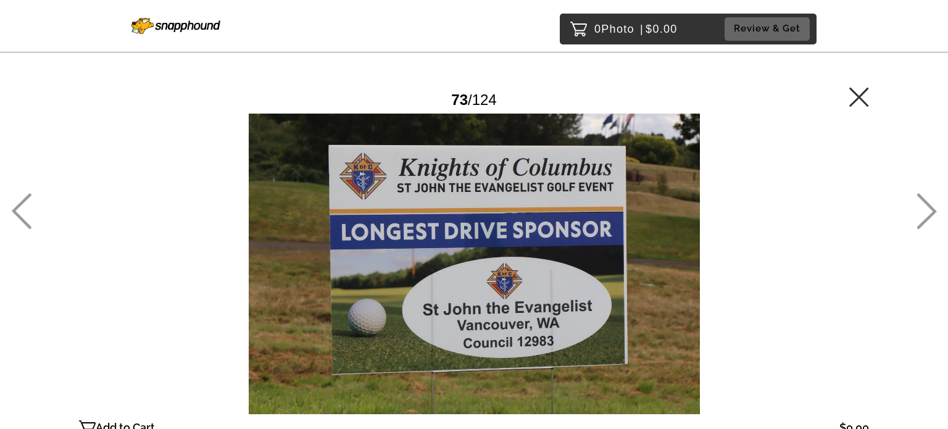
click at [932, 207] on icon at bounding box center [926, 211] width 20 height 36
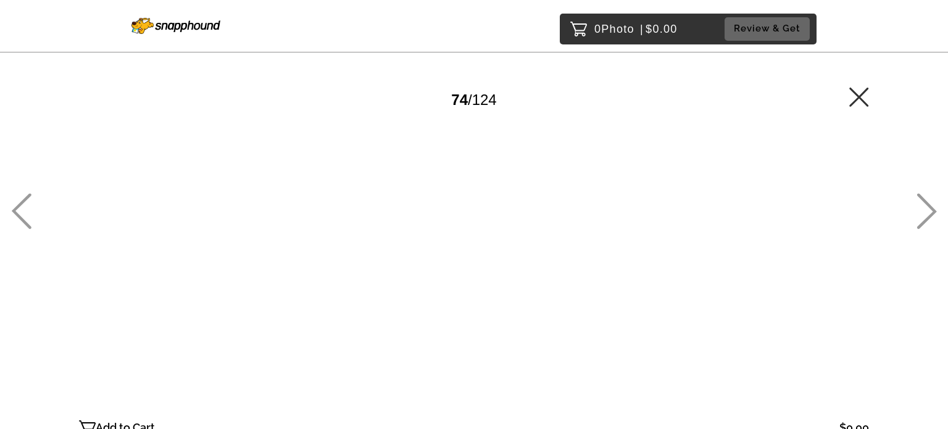
click at [932, 207] on icon at bounding box center [926, 211] width 20 height 36
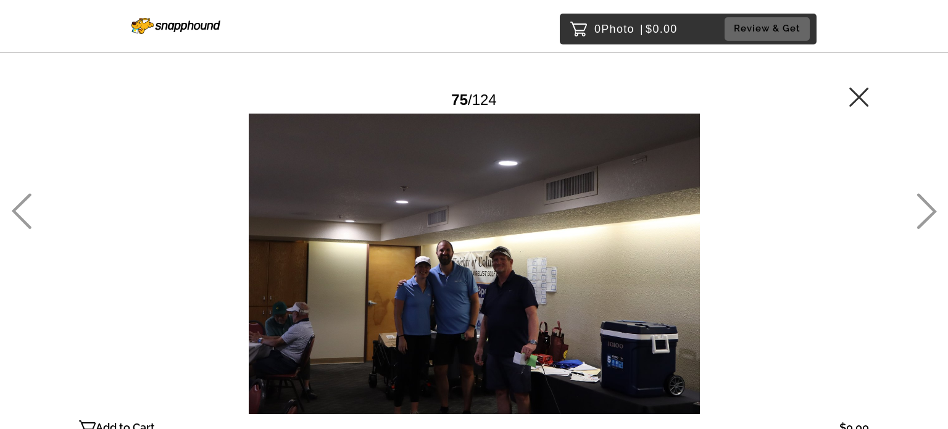
click at [932, 207] on icon at bounding box center [926, 211] width 20 height 36
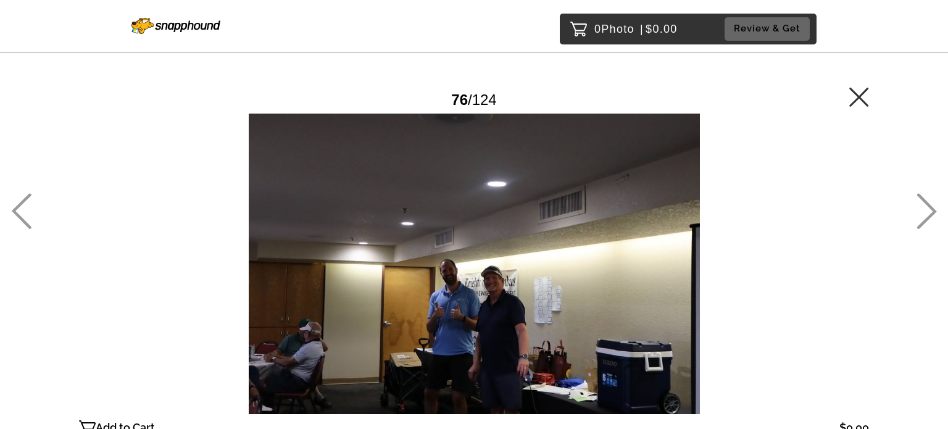
click at [932, 207] on icon at bounding box center [926, 211] width 20 height 36
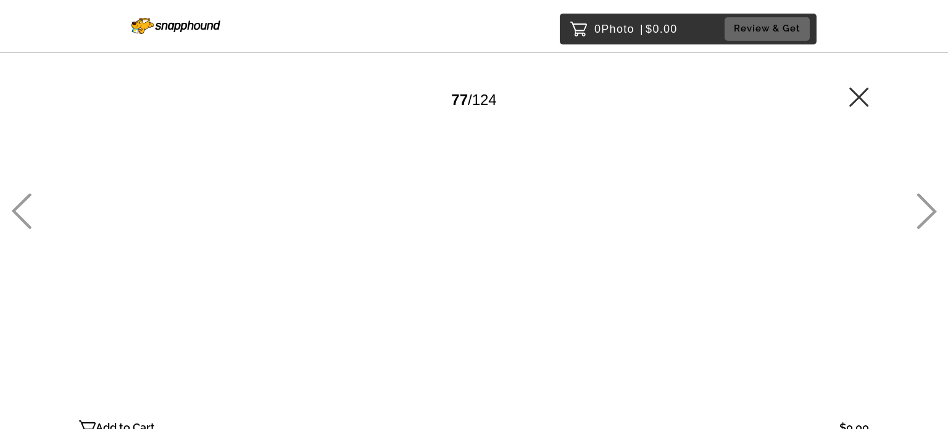
click at [932, 207] on icon at bounding box center [926, 211] width 20 height 36
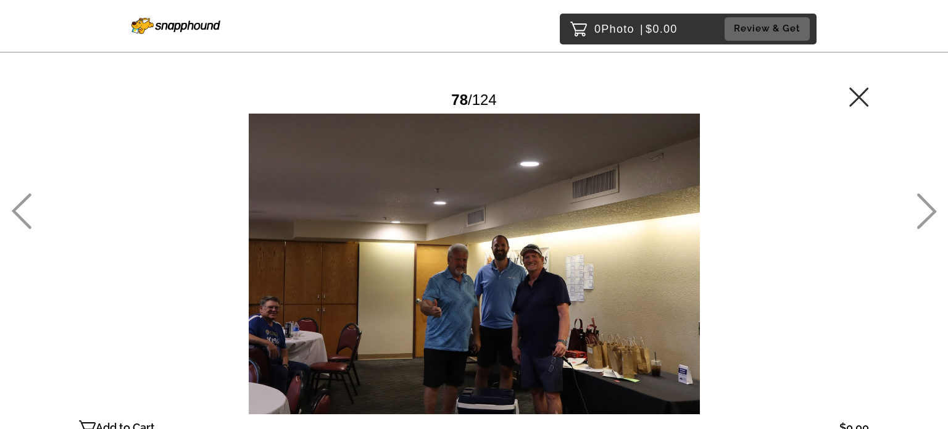
click at [932, 207] on icon at bounding box center [926, 211] width 20 height 36
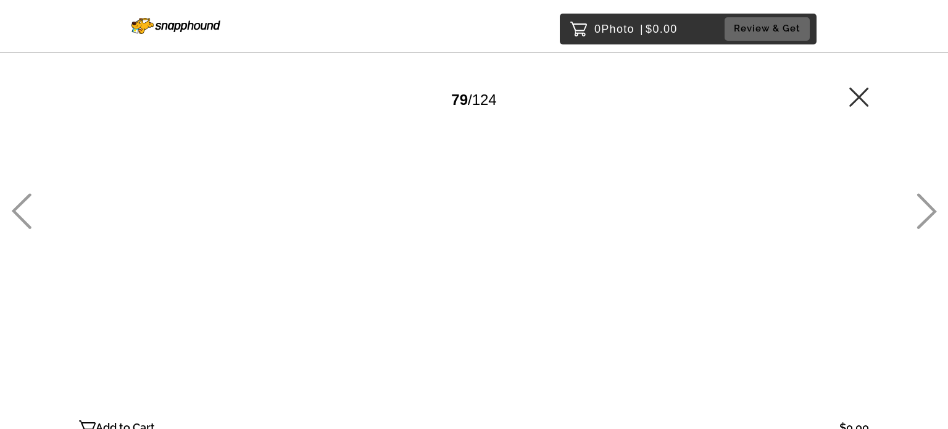
click at [932, 207] on icon at bounding box center [926, 211] width 20 height 36
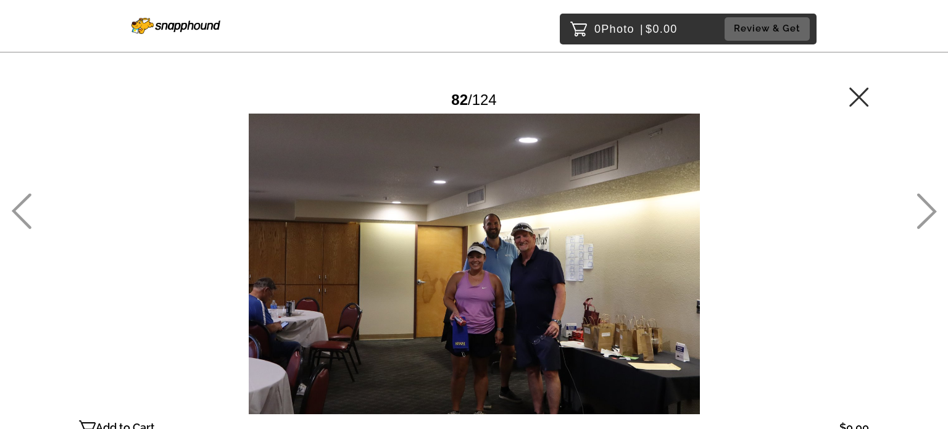
click at [933, 210] on icon at bounding box center [927, 212] width 20 height 36
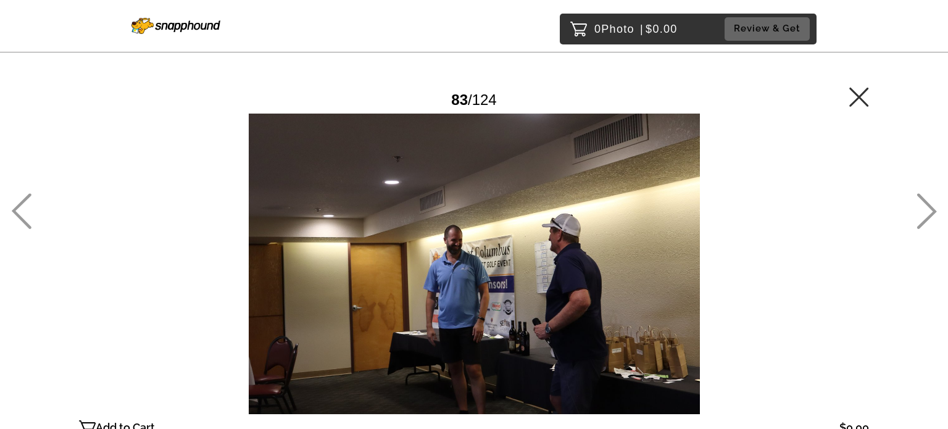
click at [933, 210] on icon at bounding box center [927, 212] width 20 height 36
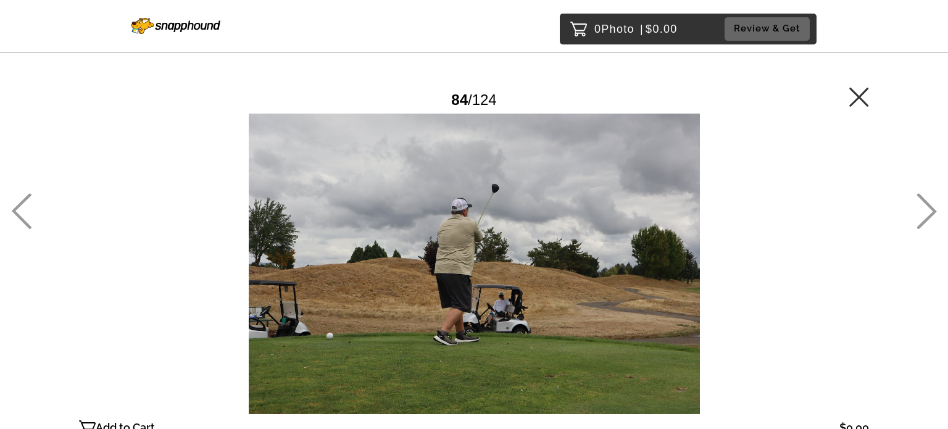
click at [933, 209] on icon at bounding box center [927, 212] width 20 height 36
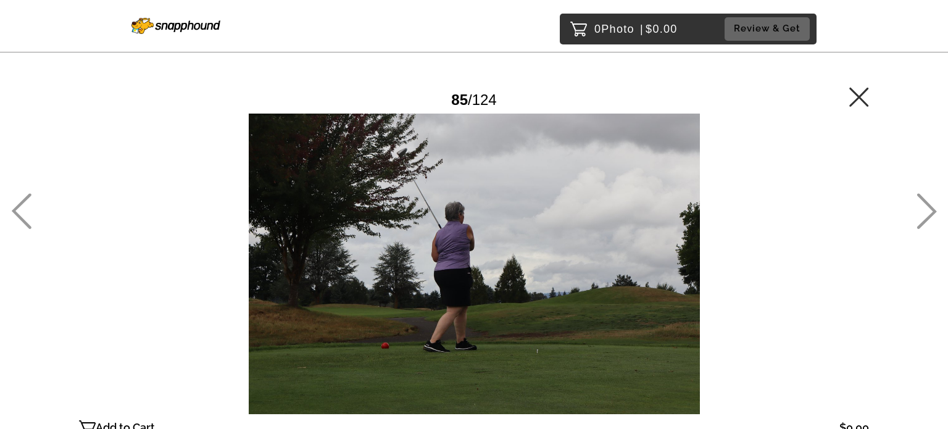
click at [933, 209] on icon at bounding box center [927, 212] width 20 height 36
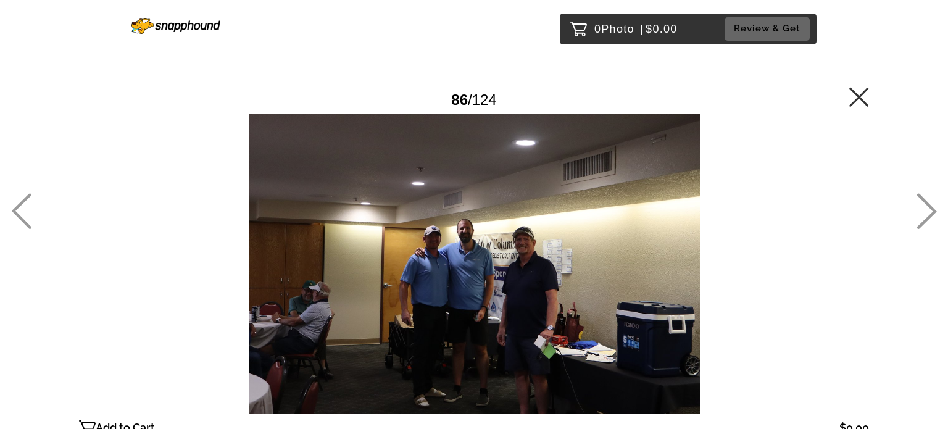
click at [933, 209] on icon at bounding box center [927, 212] width 20 height 36
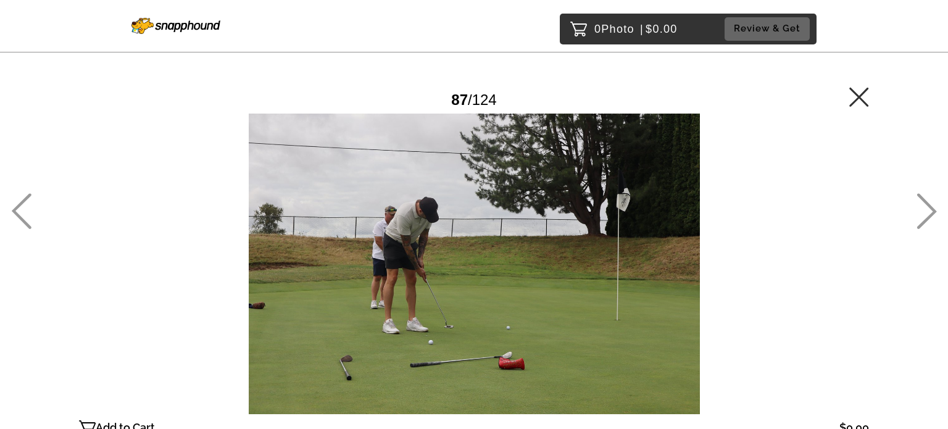
click at [933, 209] on icon at bounding box center [927, 212] width 20 height 36
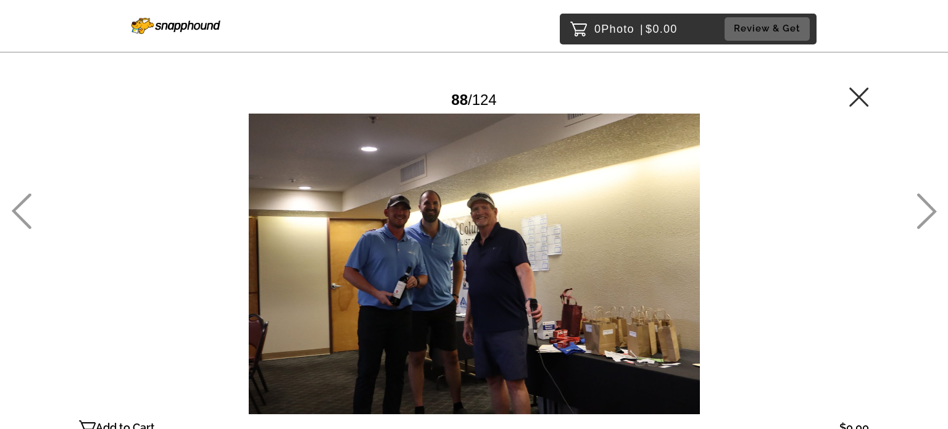
click at [933, 209] on icon at bounding box center [927, 212] width 20 height 36
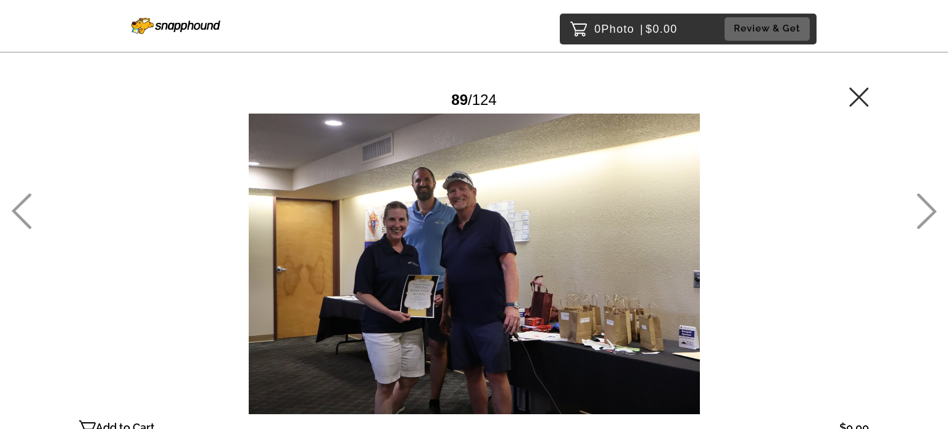
click at [927, 207] on icon at bounding box center [926, 211] width 20 height 36
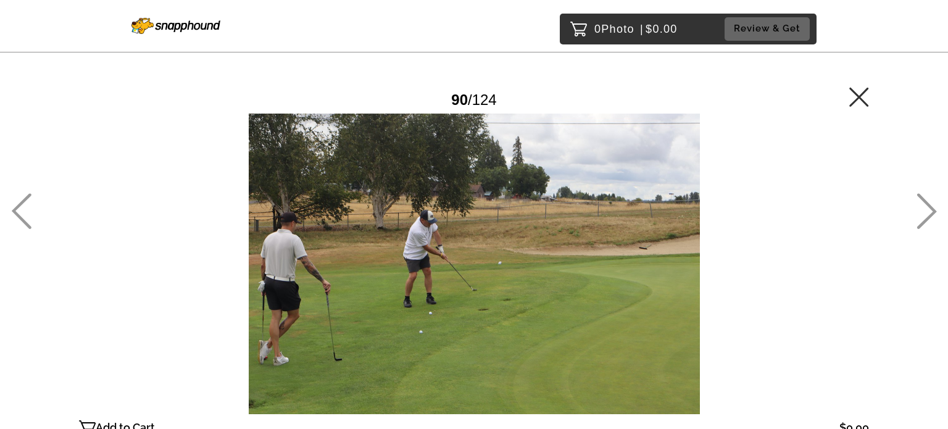
click at [927, 207] on icon at bounding box center [926, 211] width 20 height 36
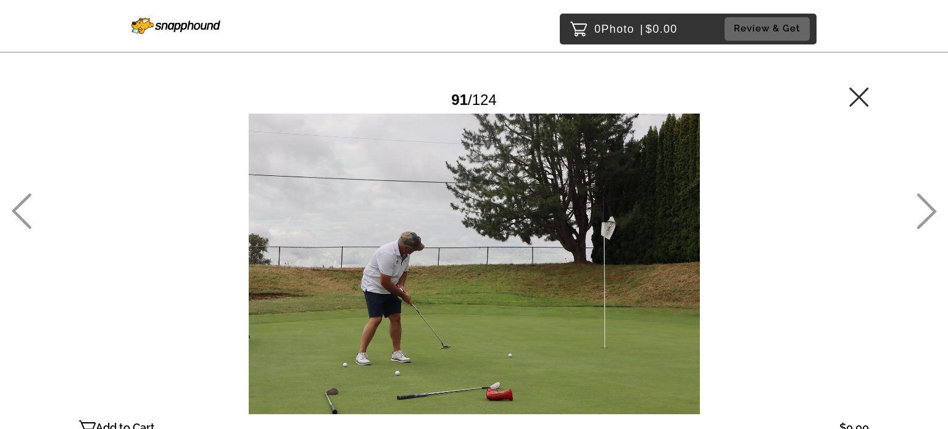
click at [927, 207] on icon at bounding box center [926, 211] width 20 height 36
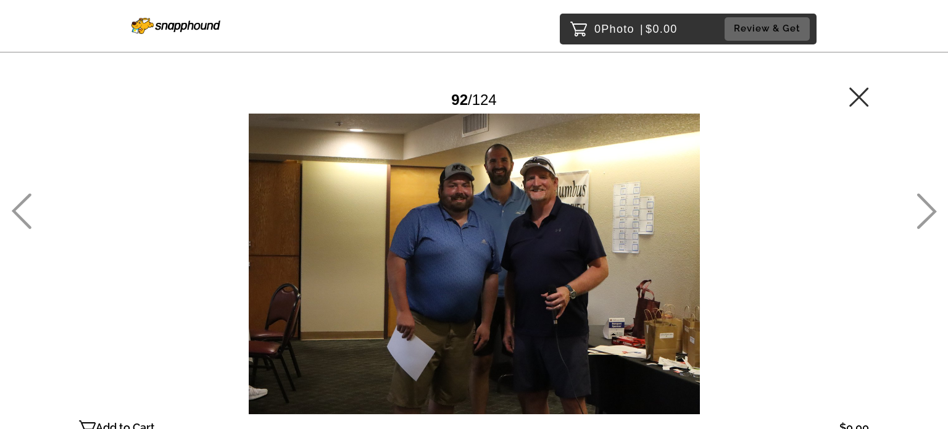
click at [927, 207] on icon at bounding box center [926, 211] width 20 height 36
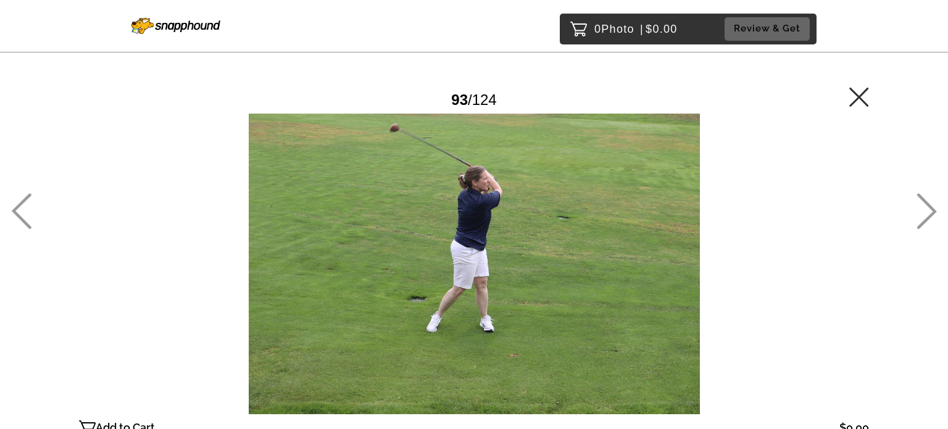
click at [927, 207] on icon at bounding box center [926, 211] width 20 height 36
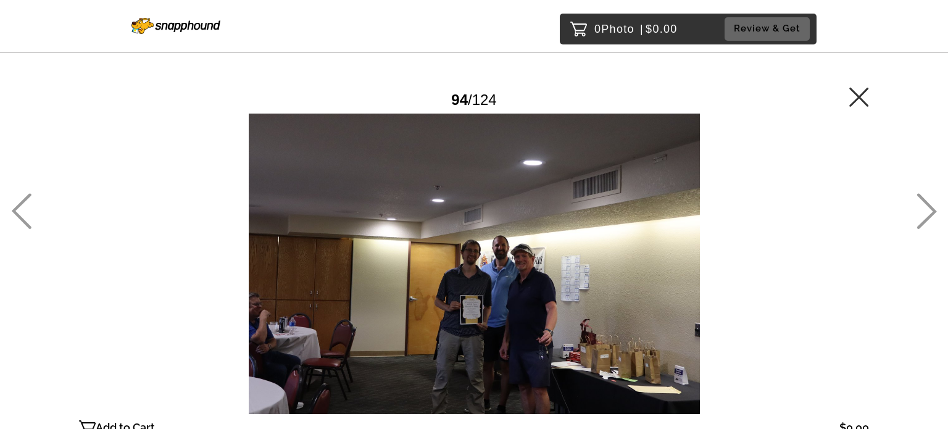
click at [927, 207] on icon at bounding box center [926, 211] width 20 height 36
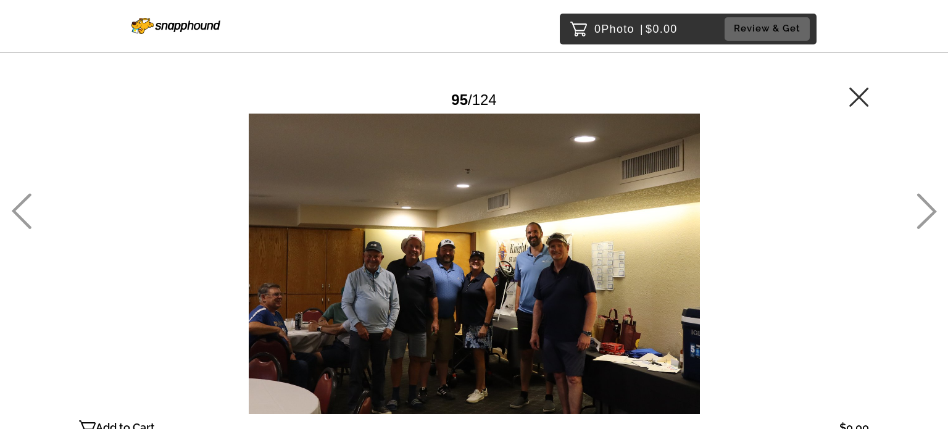
click at [927, 207] on icon at bounding box center [926, 211] width 20 height 36
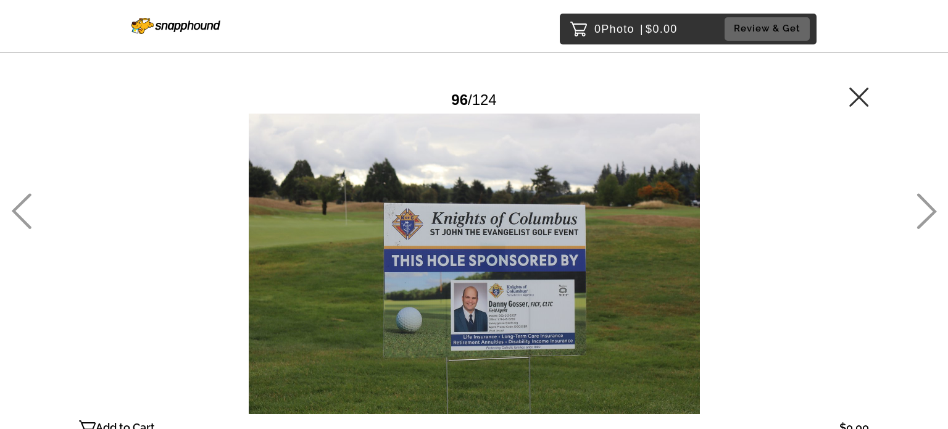
click at [927, 212] on icon at bounding box center [926, 211] width 20 height 36
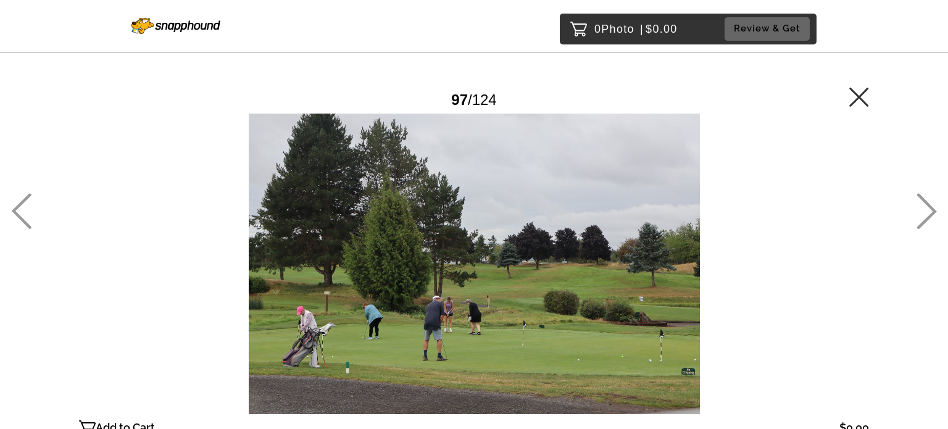
click at [927, 212] on icon at bounding box center [926, 211] width 20 height 36
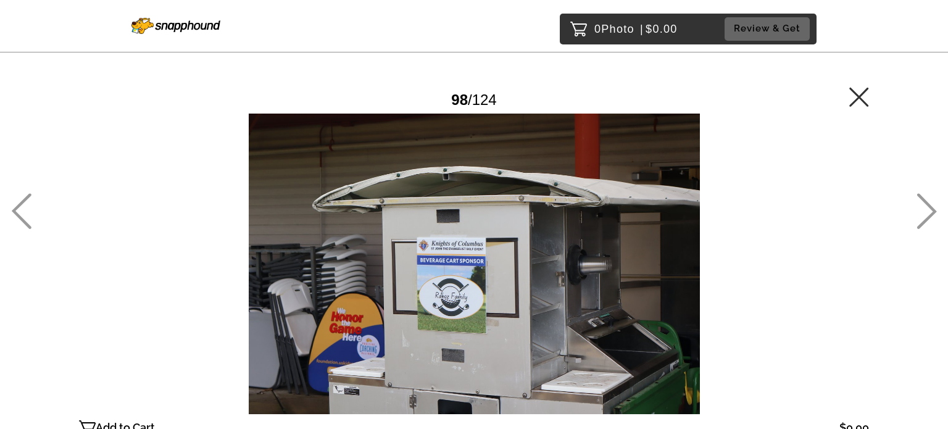
click at [927, 212] on icon at bounding box center [926, 211] width 20 height 36
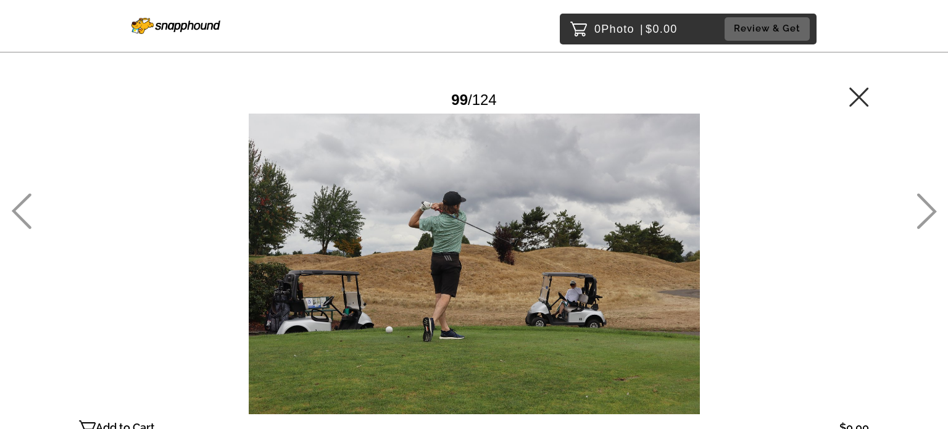
click at [927, 212] on icon at bounding box center [926, 211] width 20 height 36
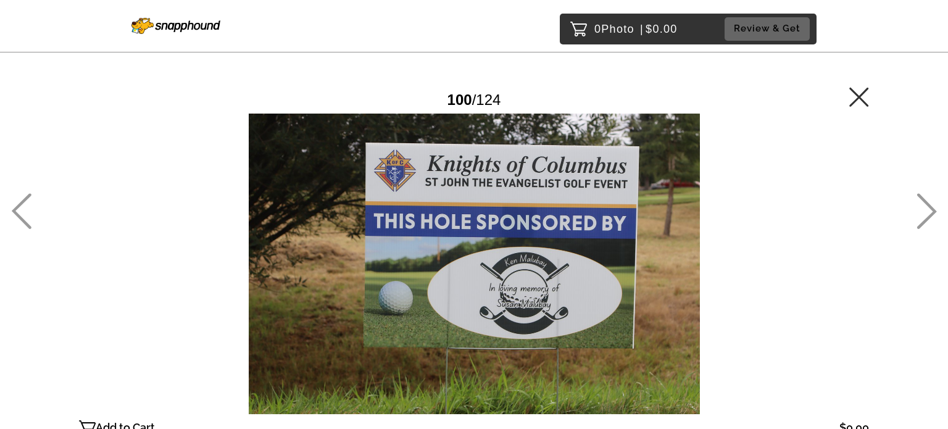
click at [927, 212] on icon at bounding box center [926, 211] width 20 height 36
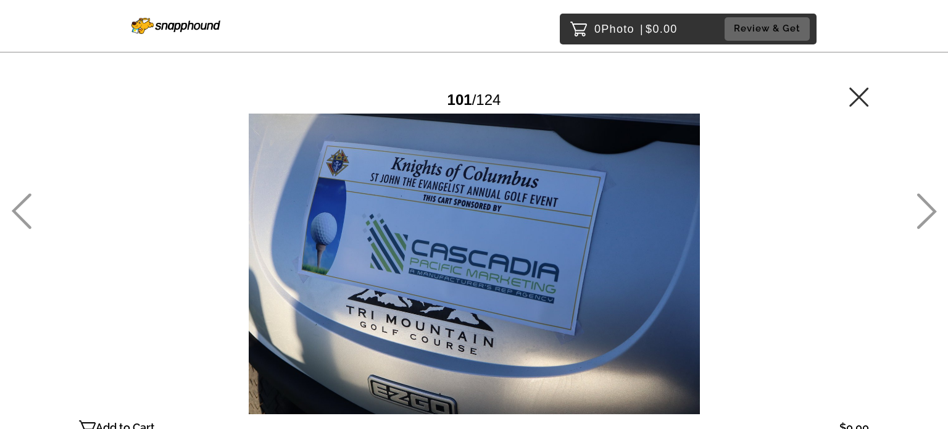
click at [927, 212] on icon at bounding box center [926, 211] width 20 height 36
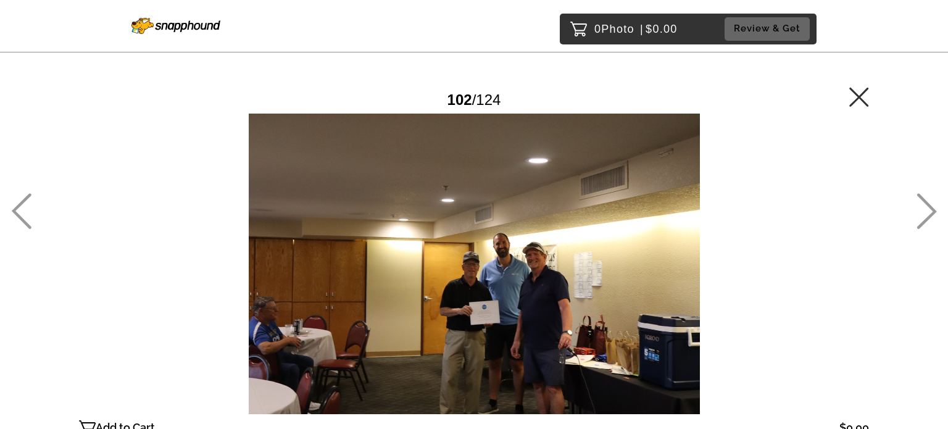
click at [927, 212] on icon at bounding box center [926, 211] width 20 height 36
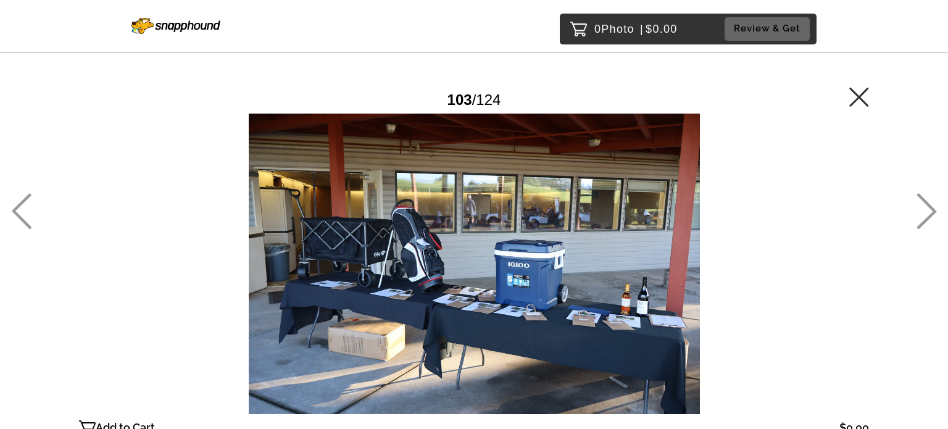
click at [927, 212] on icon at bounding box center [926, 211] width 20 height 36
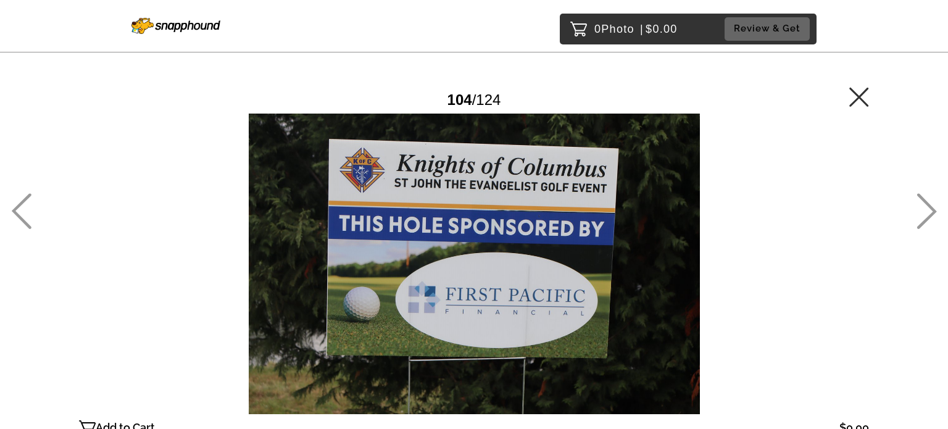
click at [927, 212] on icon at bounding box center [926, 211] width 20 height 36
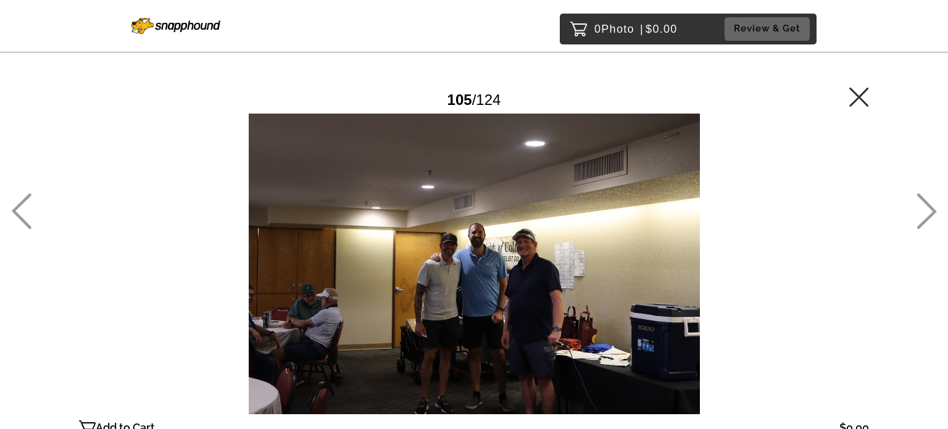
click at [927, 212] on icon at bounding box center [926, 211] width 20 height 36
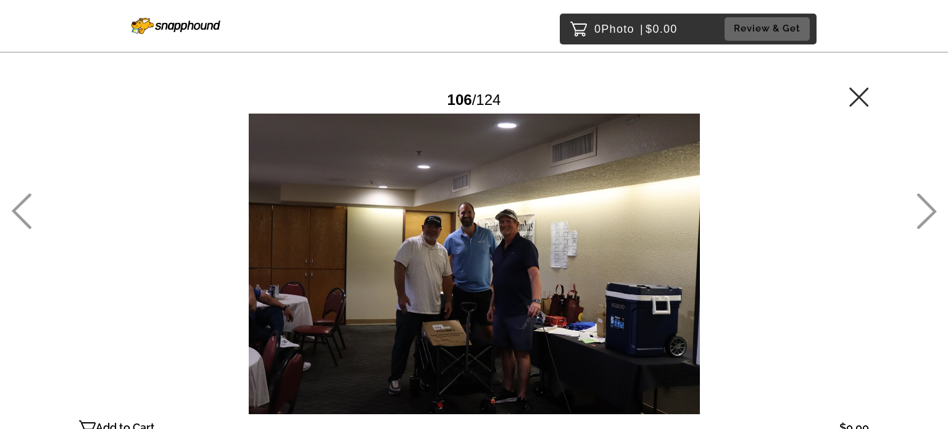
click at [927, 212] on icon at bounding box center [926, 211] width 20 height 36
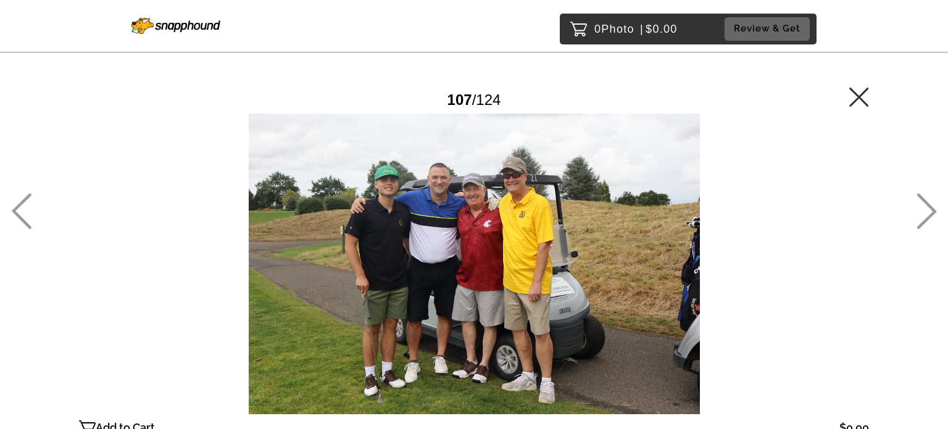
click at [927, 212] on icon at bounding box center [926, 211] width 20 height 36
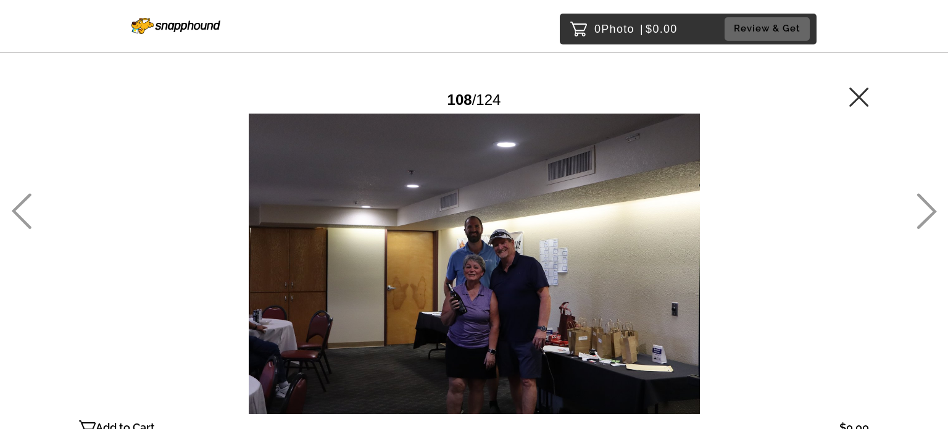
click at [927, 212] on icon at bounding box center [926, 211] width 20 height 36
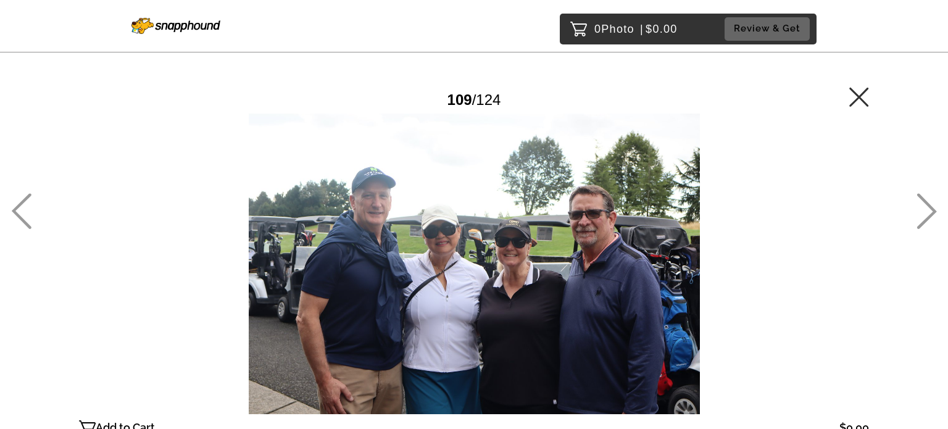
click at [927, 212] on icon at bounding box center [926, 211] width 20 height 36
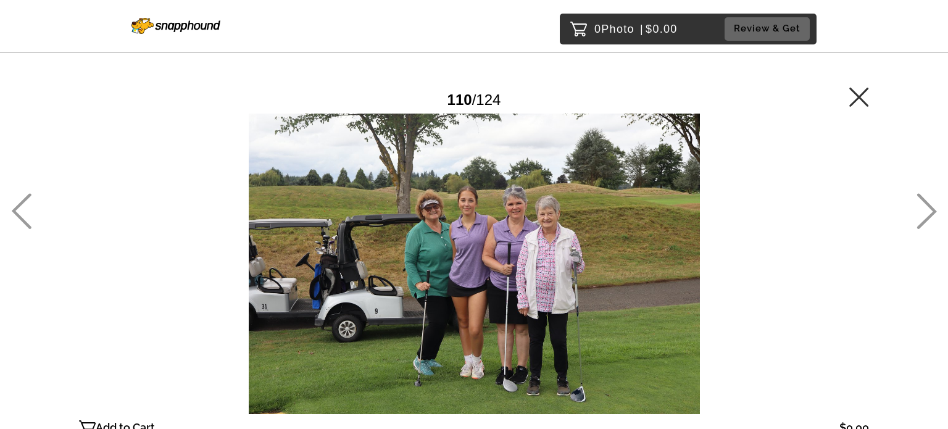
click at [927, 212] on icon at bounding box center [926, 211] width 20 height 36
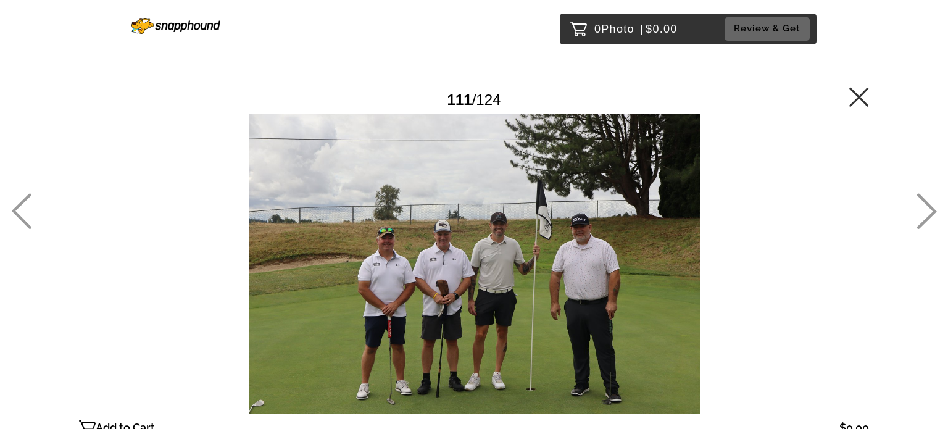
click at [927, 212] on icon at bounding box center [926, 211] width 20 height 36
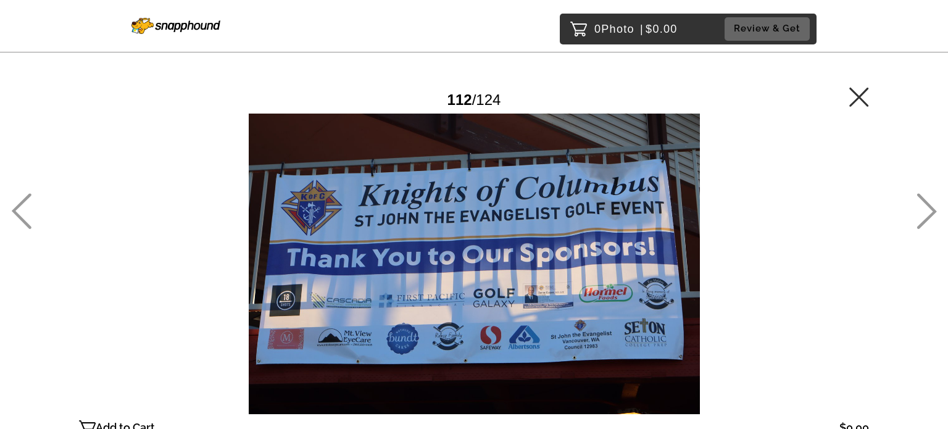
click at [927, 212] on icon at bounding box center [926, 211] width 20 height 36
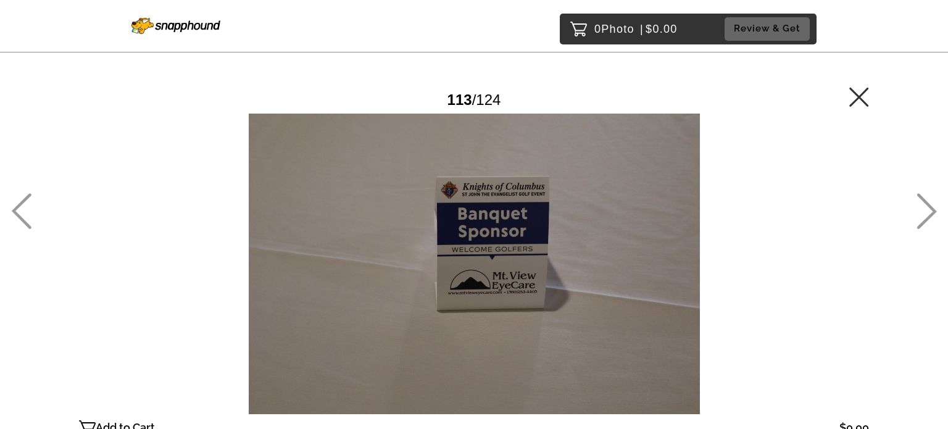
click at [927, 212] on icon at bounding box center [926, 211] width 20 height 36
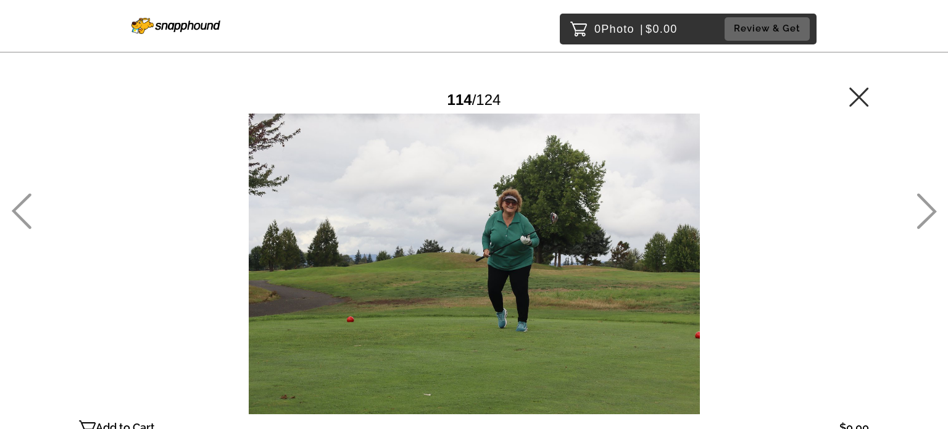
click at [927, 212] on icon at bounding box center [926, 211] width 20 height 36
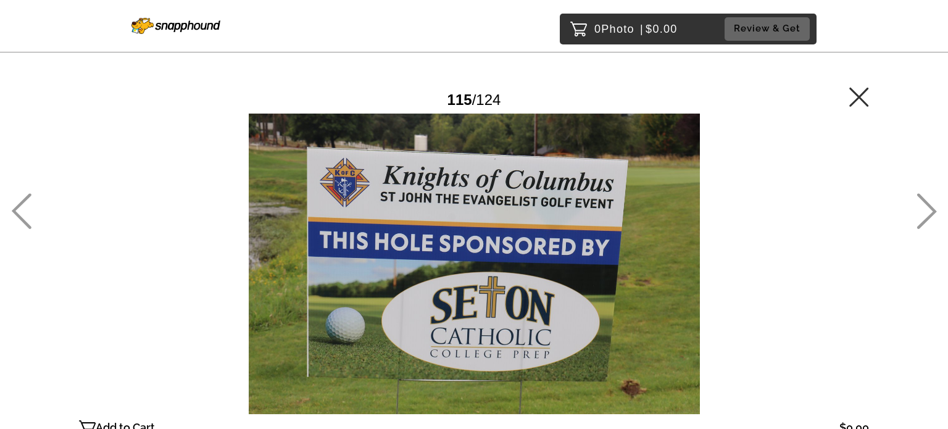
click at [927, 212] on icon at bounding box center [926, 211] width 20 height 36
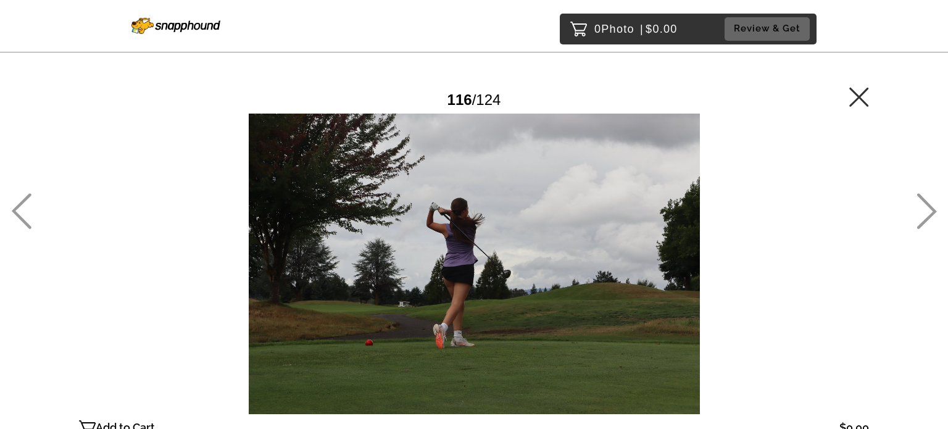
click at [927, 212] on icon at bounding box center [926, 211] width 20 height 36
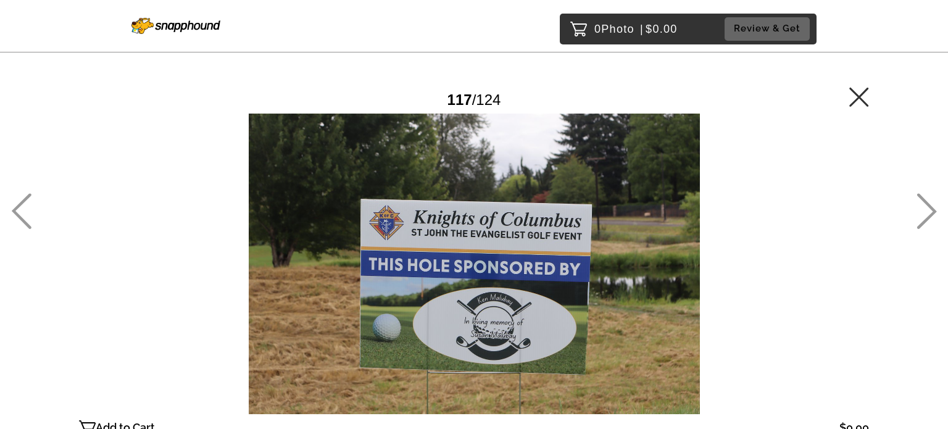
click at [927, 212] on icon at bounding box center [926, 211] width 20 height 36
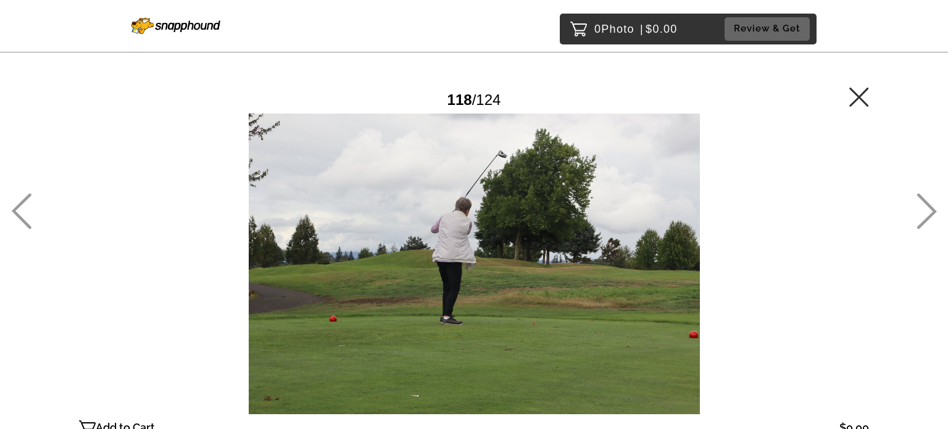
click at [927, 212] on icon at bounding box center [926, 211] width 20 height 36
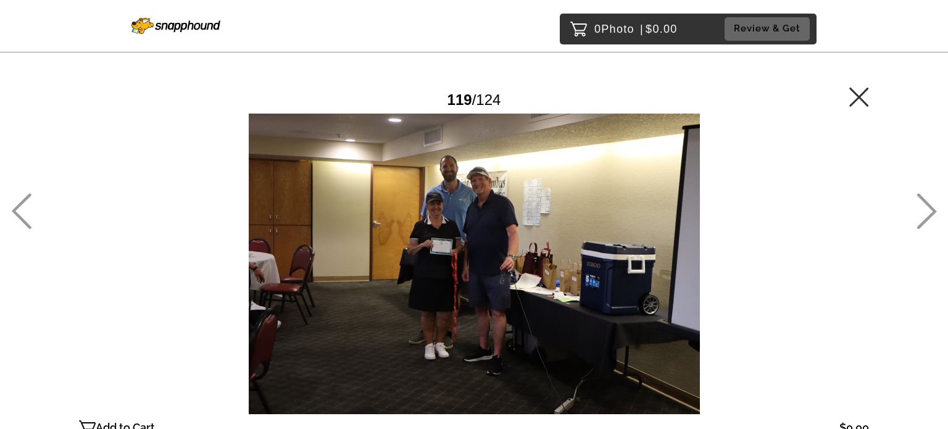
click at [927, 212] on icon at bounding box center [926, 211] width 20 height 36
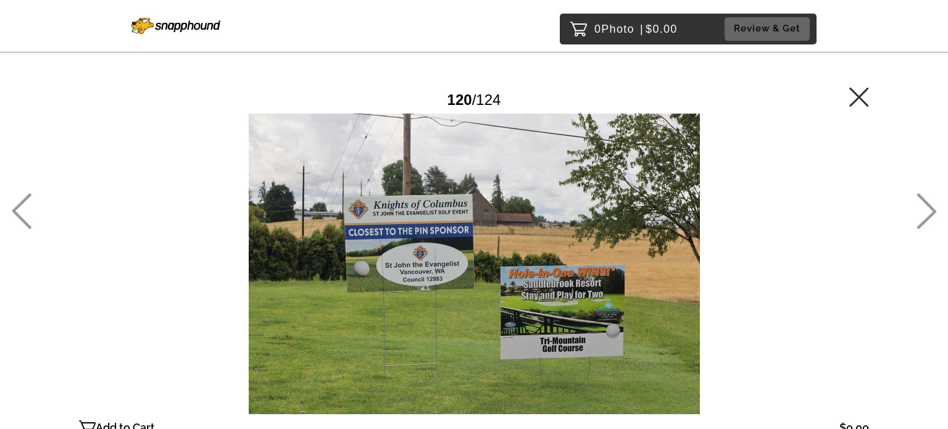
click at [927, 212] on icon at bounding box center [926, 211] width 20 height 36
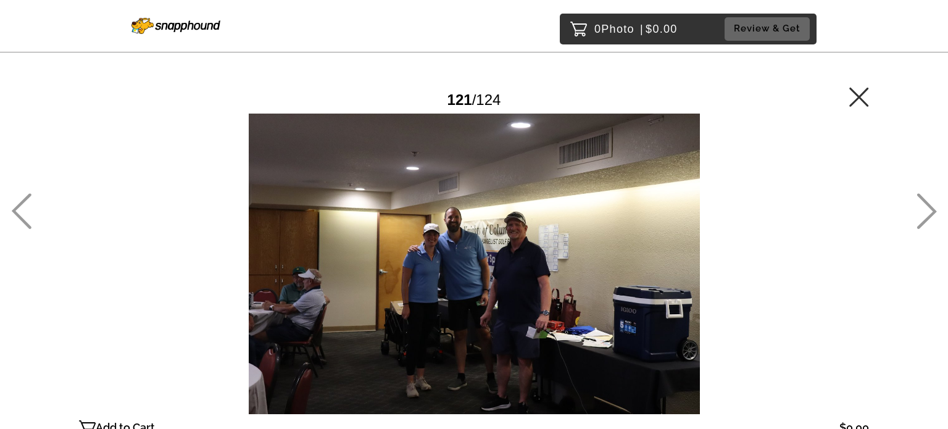
click at [927, 212] on icon at bounding box center [926, 211] width 20 height 36
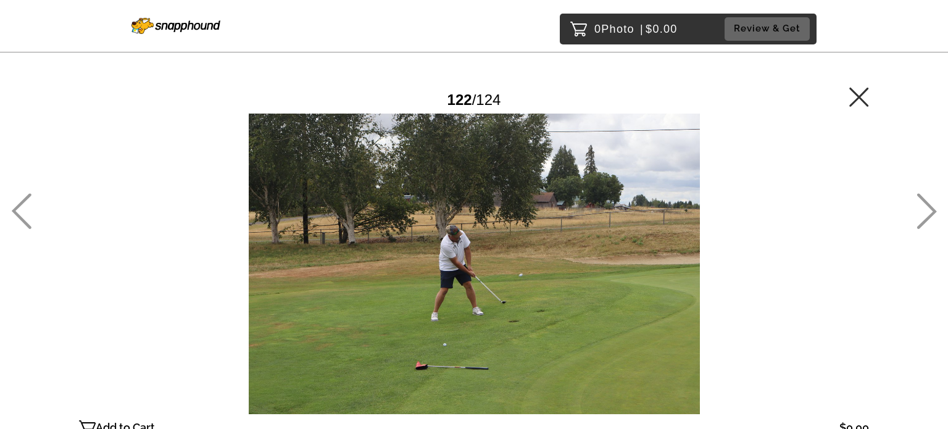
click at [927, 212] on icon at bounding box center [926, 211] width 20 height 36
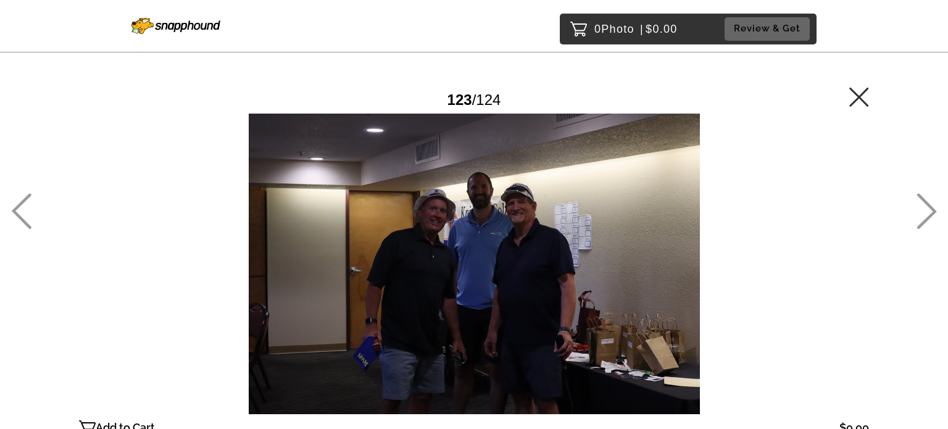
click at [927, 212] on icon at bounding box center [926, 211] width 20 height 36
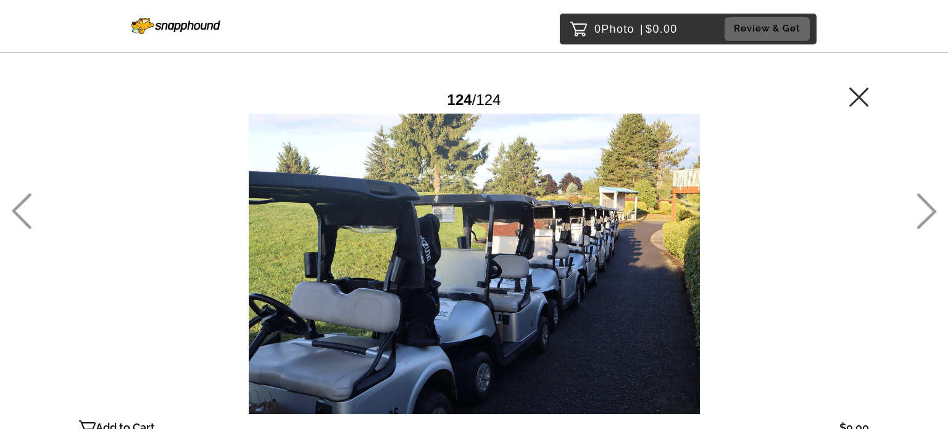
click at [855, 100] on icon at bounding box center [858, 96] width 19 height 19
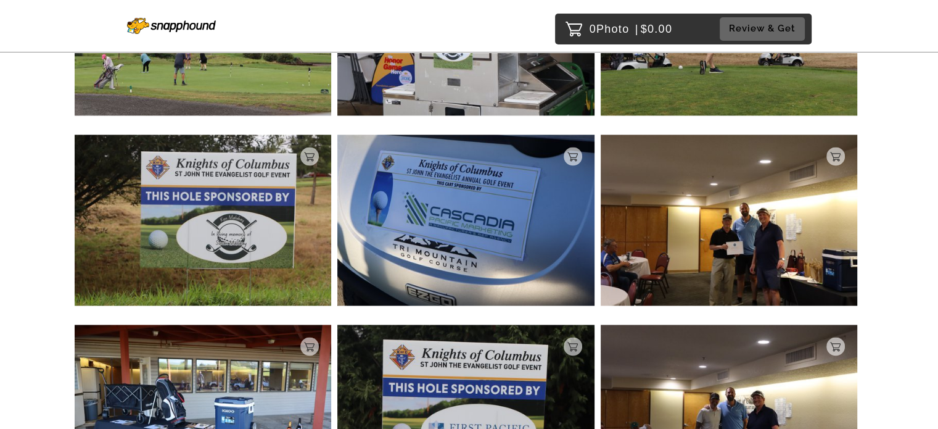
scroll to position [6350, 0]
